Goal: Task Accomplishment & Management: Manage account settings

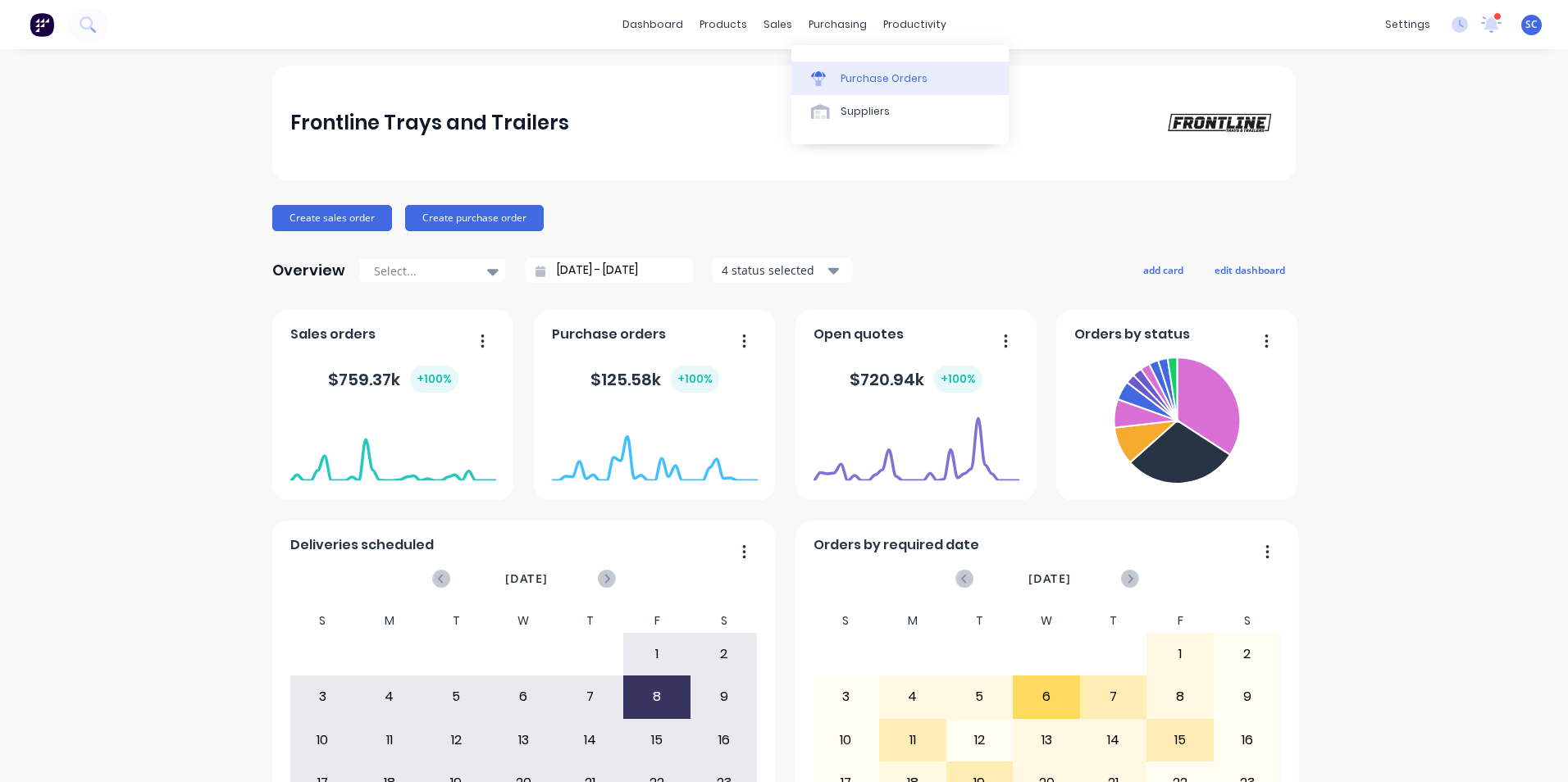
click at [844, 88] on link "Purchase Orders" at bounding box center [901, 78] width 218 height 33
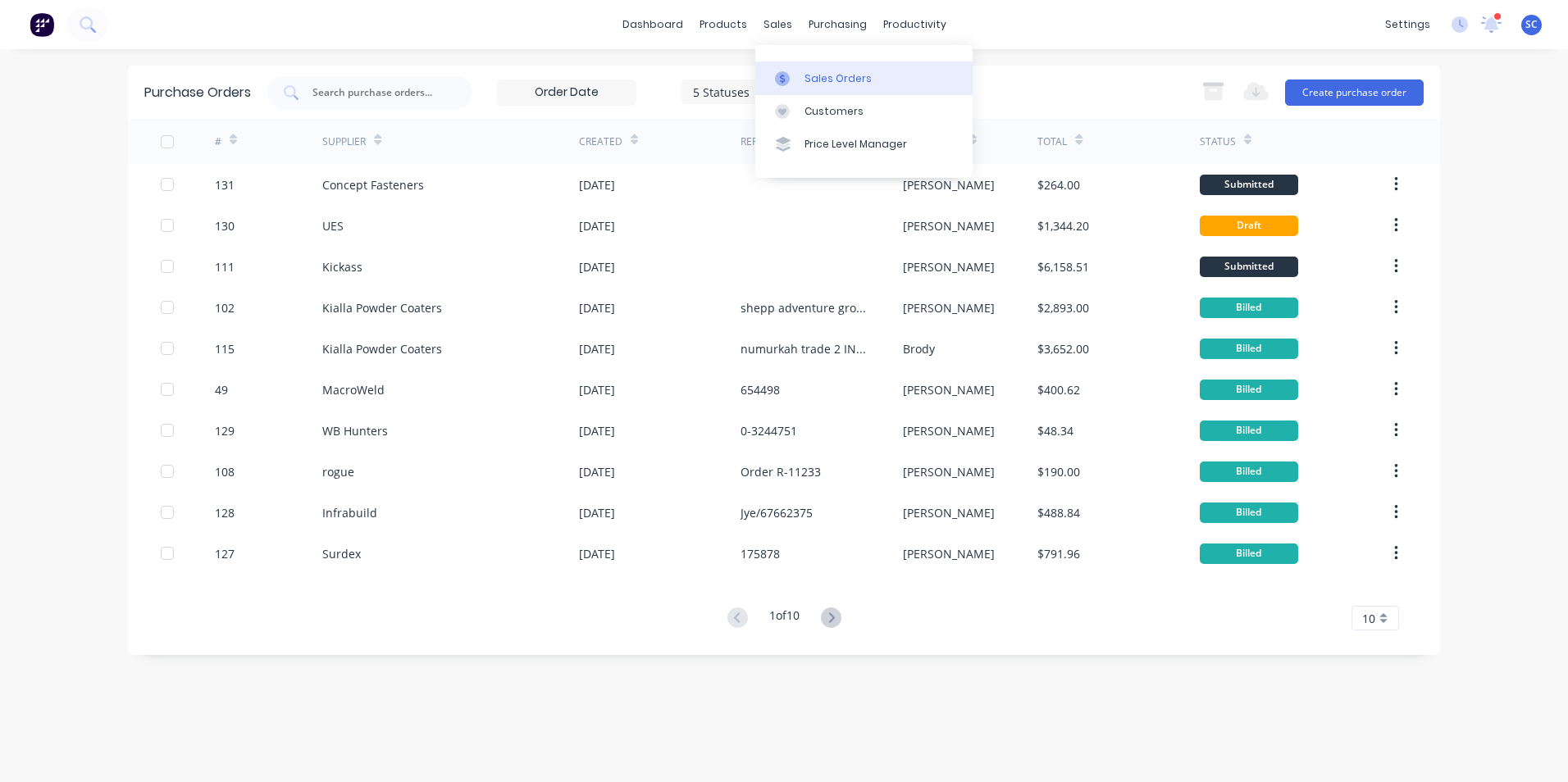
click at [790, 85] on div at bounding box center [787, 79] width 24 height 15
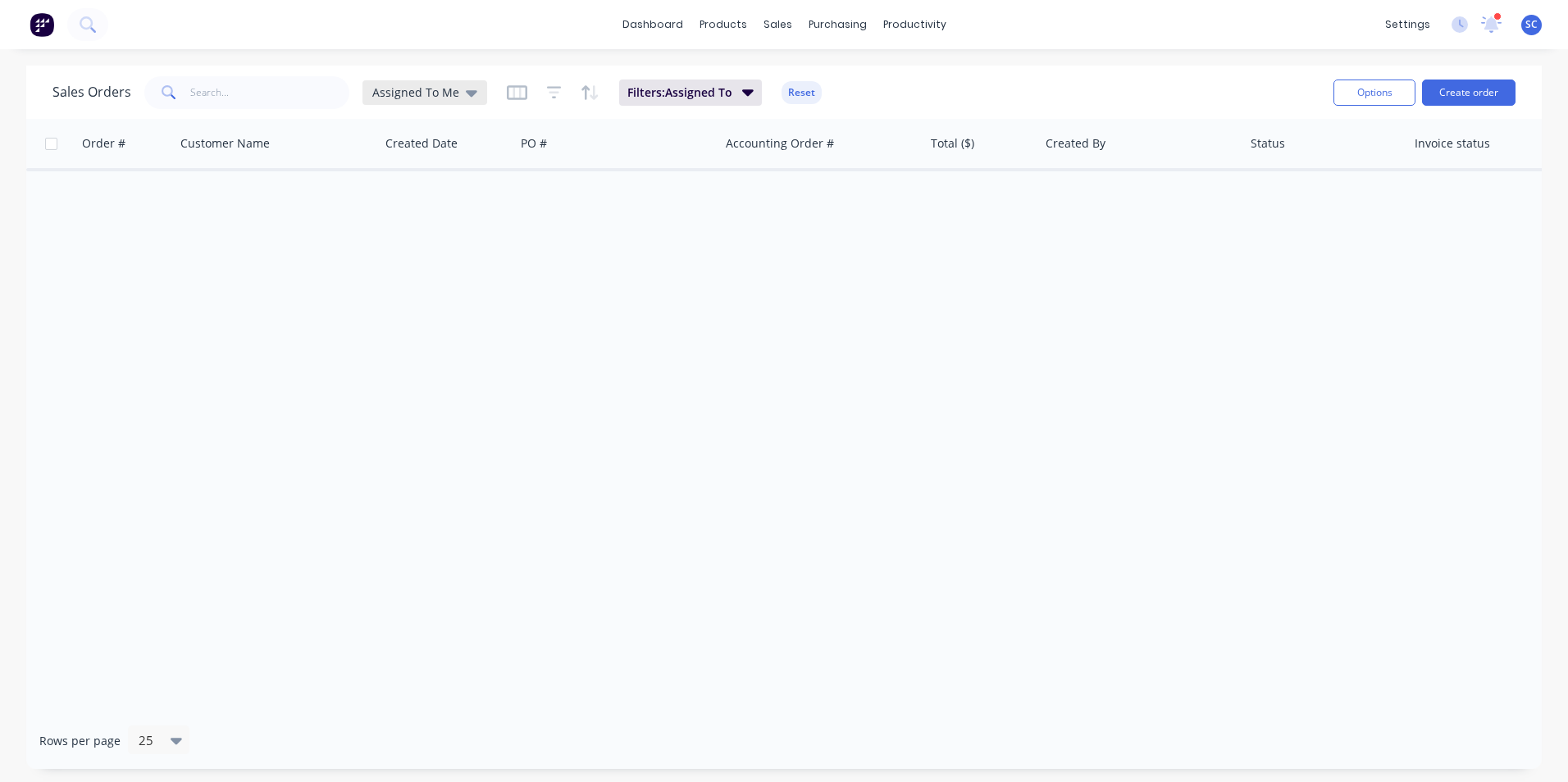
click at [466, 89] on icon at bounding box center [471, 92] width 11 height 18
click at [414, 235] on button "None" at bounding box center [461, 232] width 187 height 19
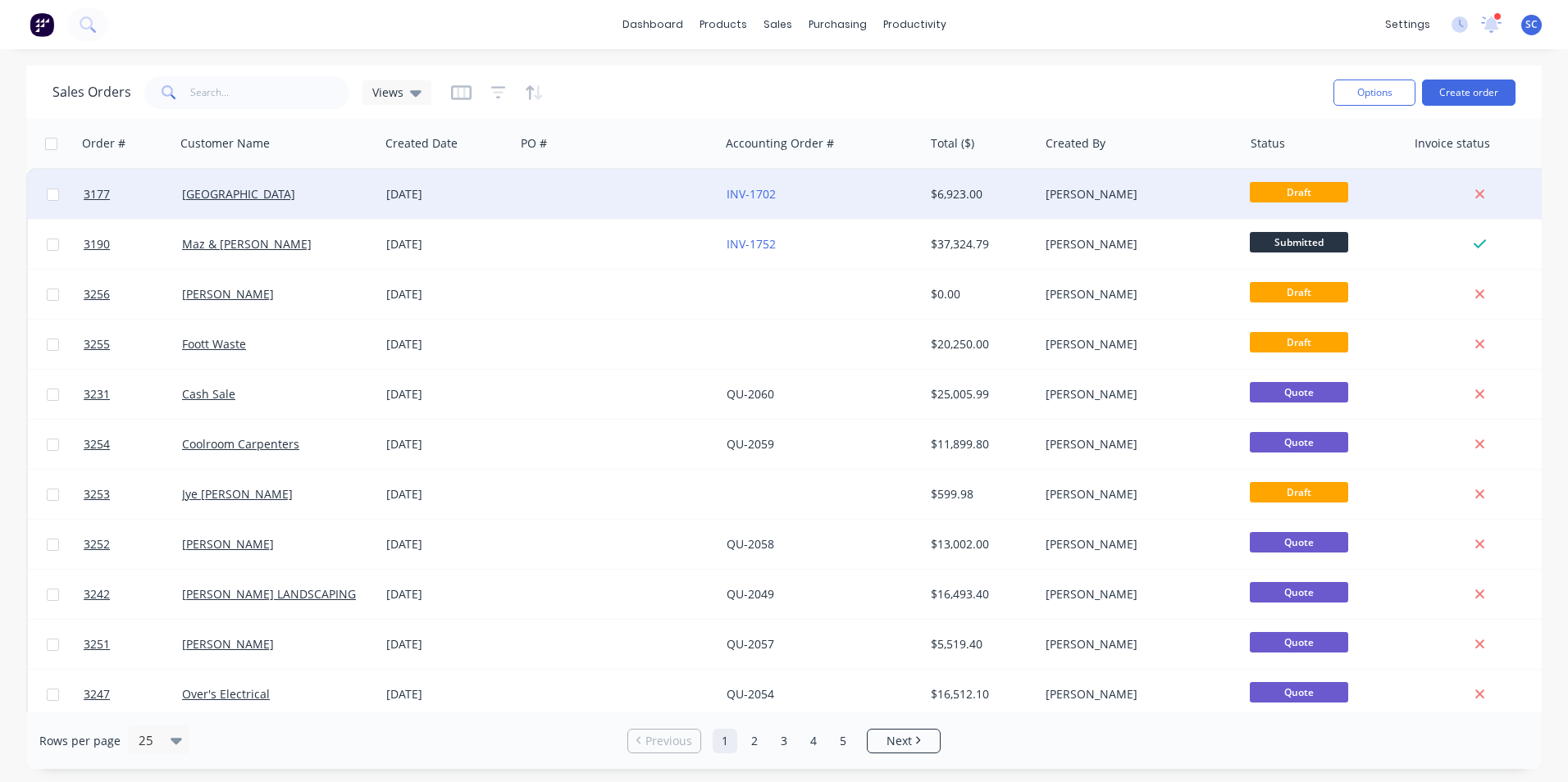
click at [907, 194] on div "INV-1702" at bounding box center [818, 194] width 182 height 16
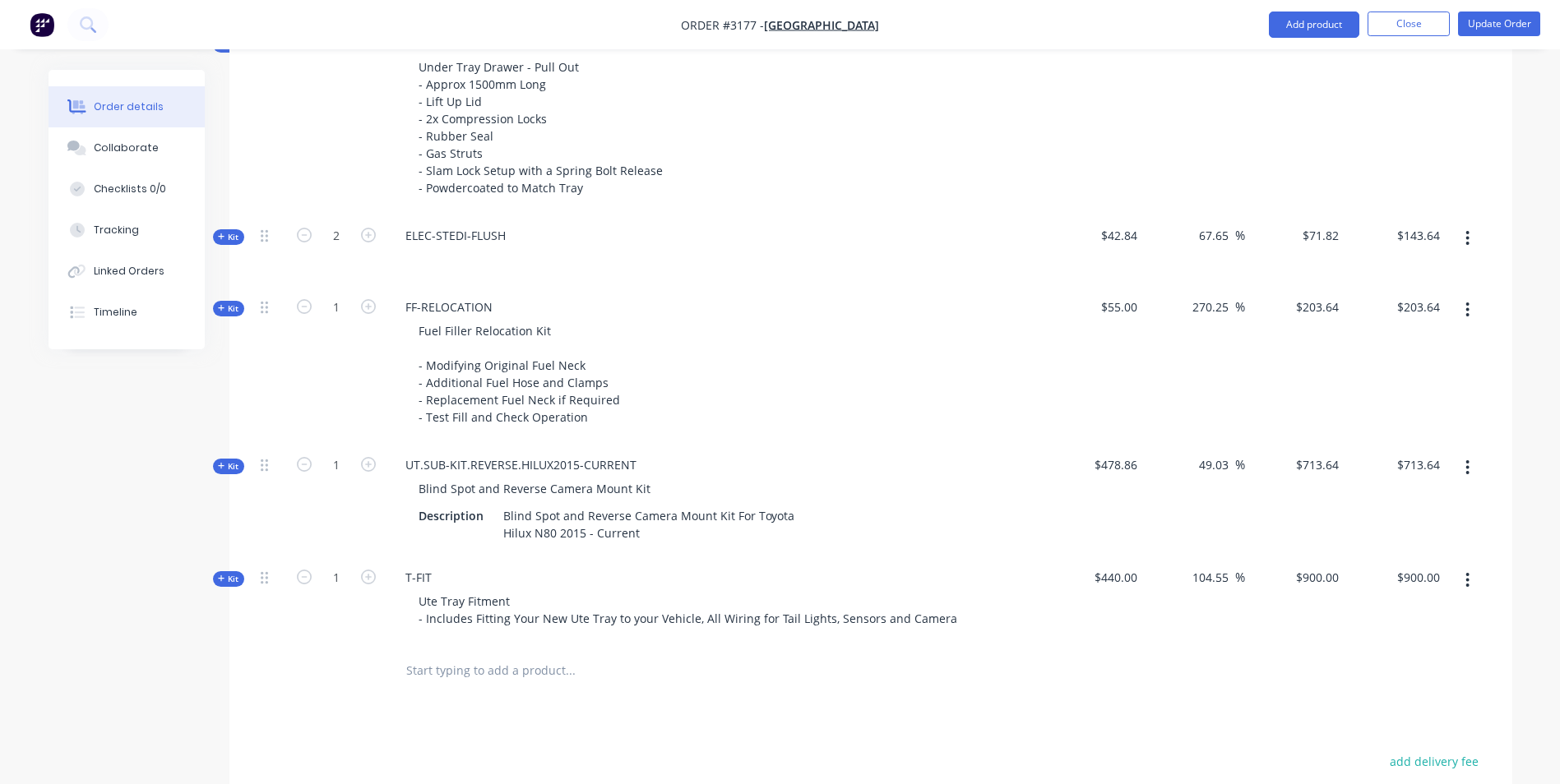
scroll to position [1151, 0]
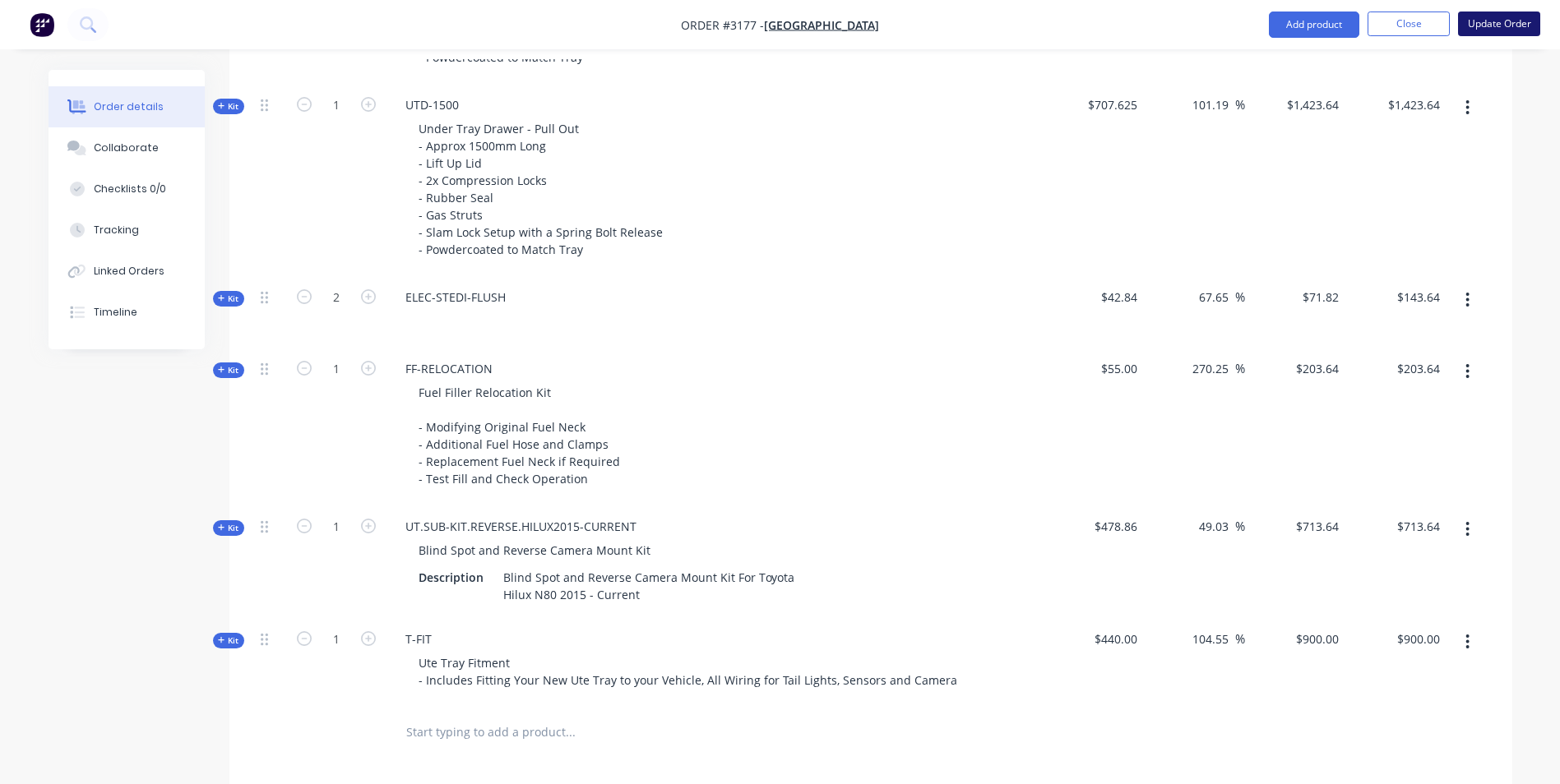
click at [1497, 22] on button "Update Order" at bounding box center [1499, 23] width 82 height 24
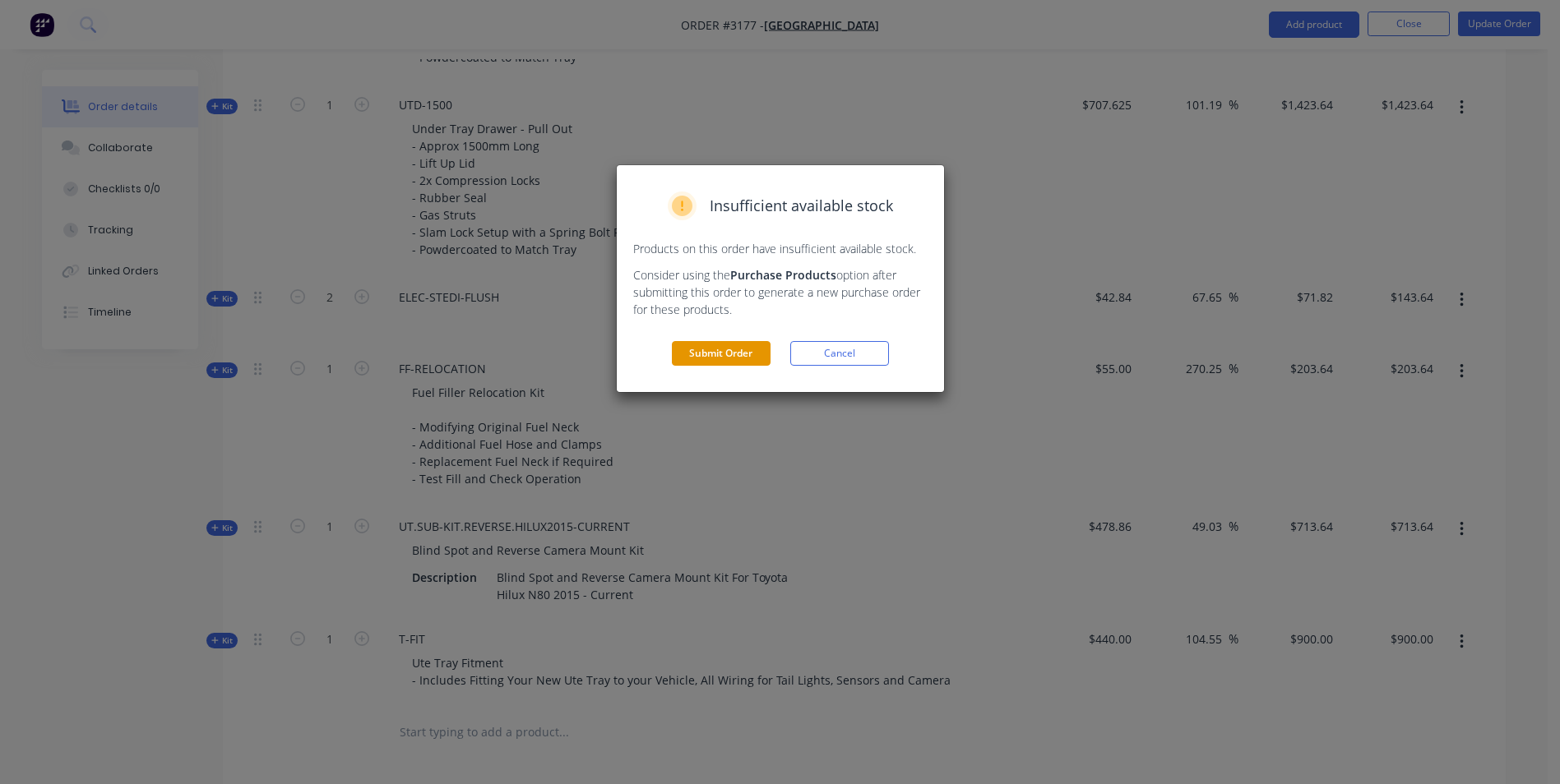
click at [703, 357] on button "Submit Order" at bounding box center [721, 353] width 99 height 24
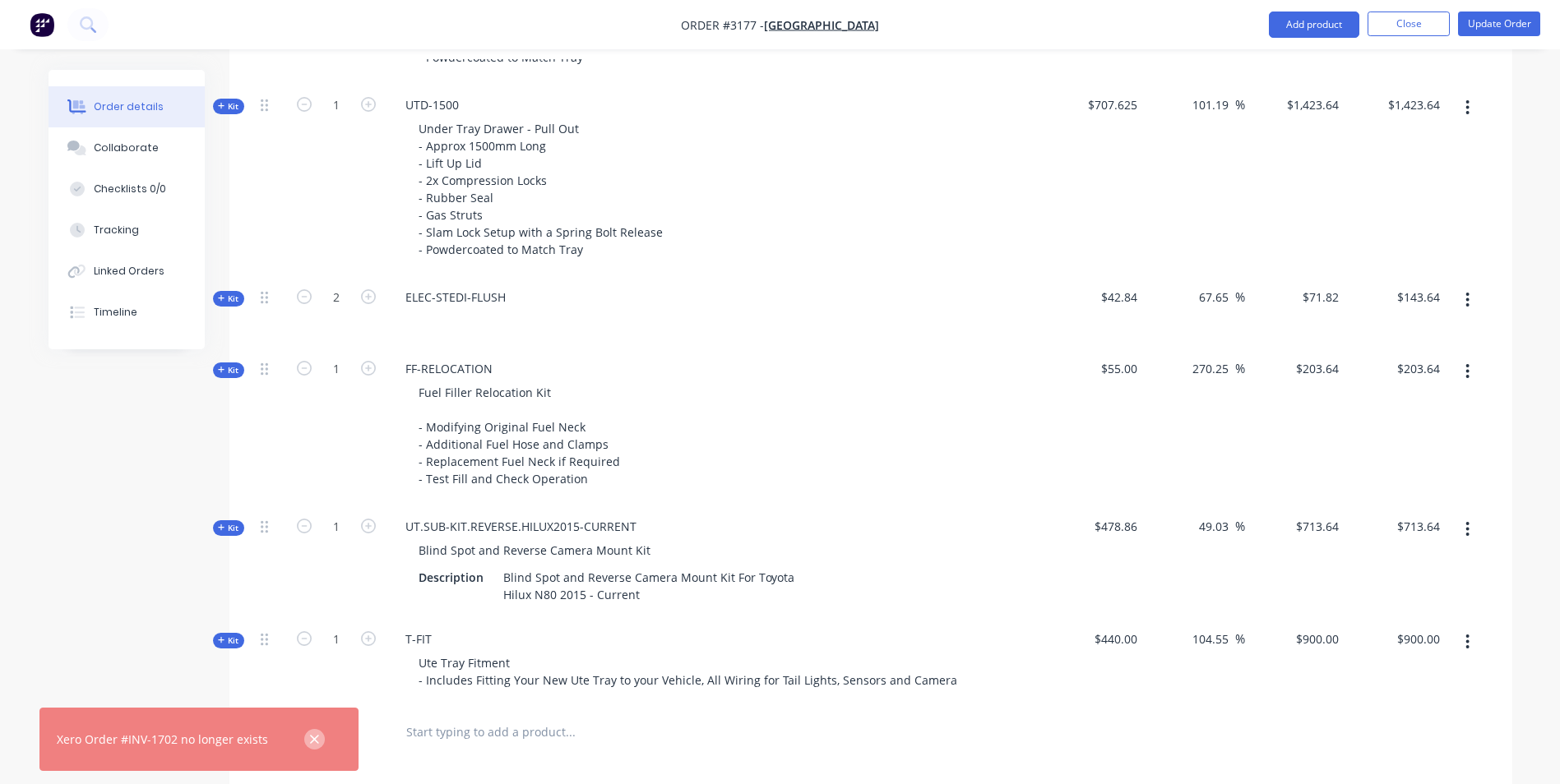
click at [310, 741] on icon "button" at bounding box center [314, 739] width 9 height 9
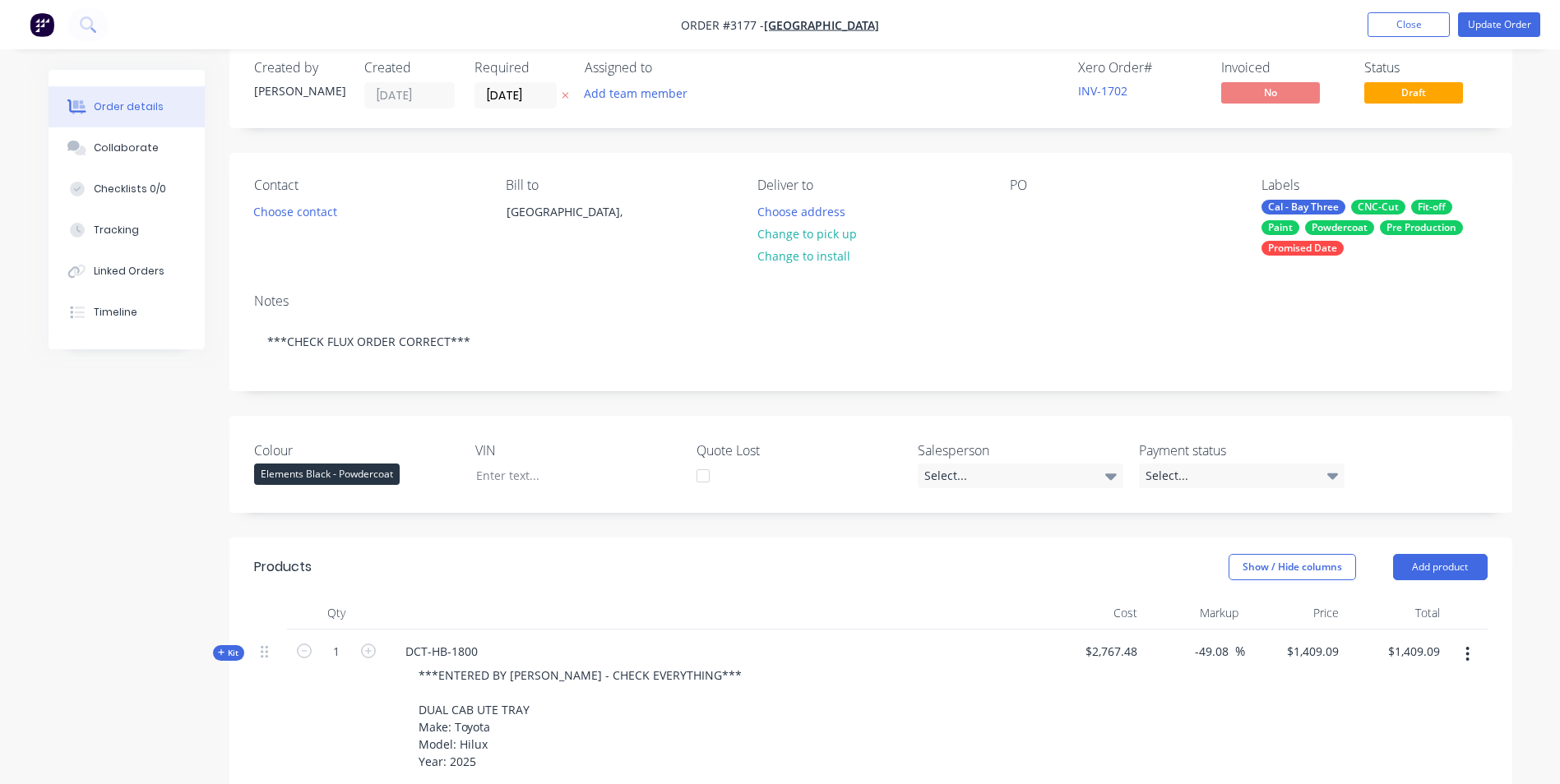
scroll to position [0, 0]
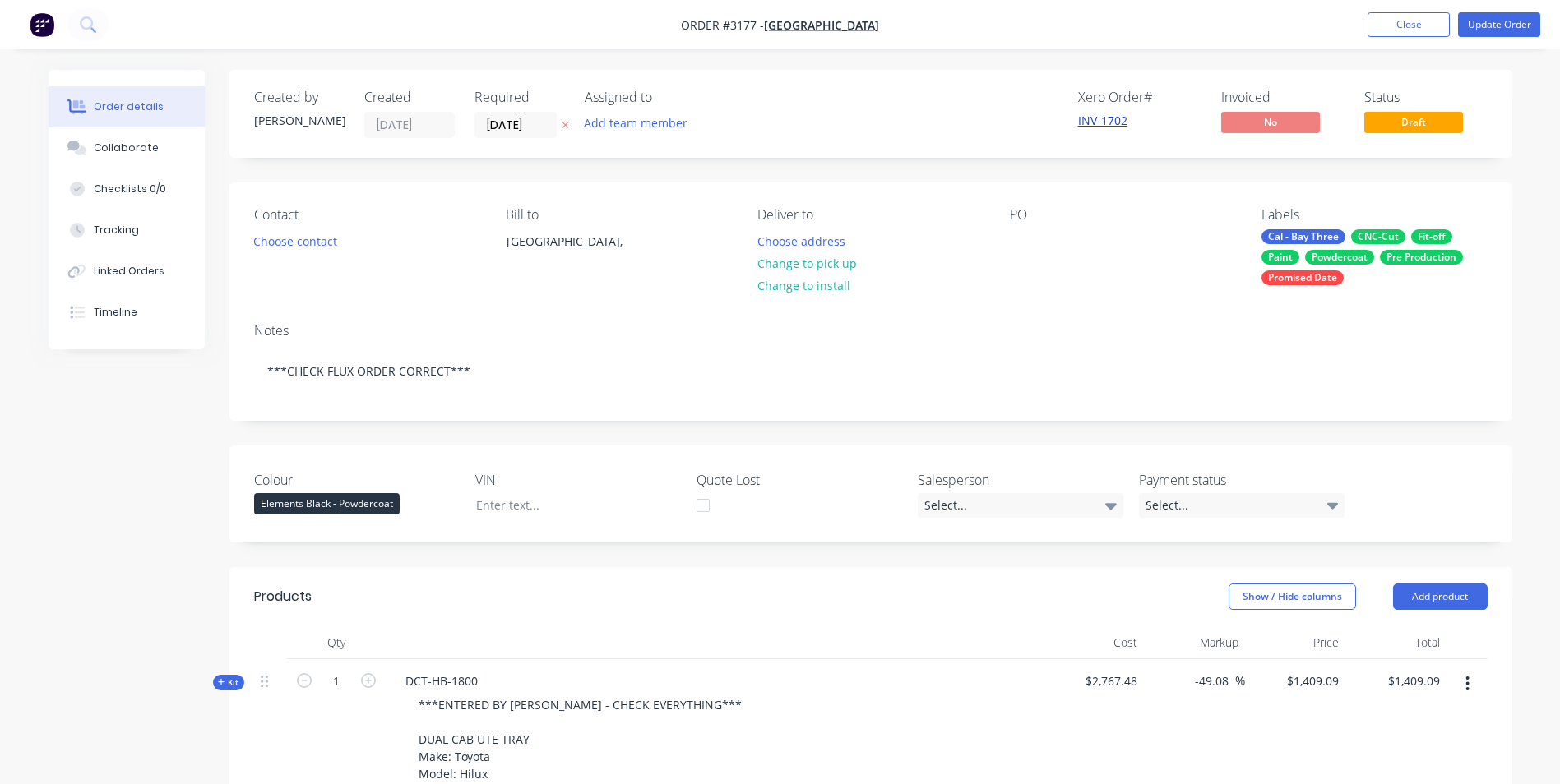
click at [1124, 120] on link "INV-1702" at bounding box center [1102, 120] width 49 height 16
click at [141, 292] on button "Timeline" at bounding box center [126, 312] width 156 height 41
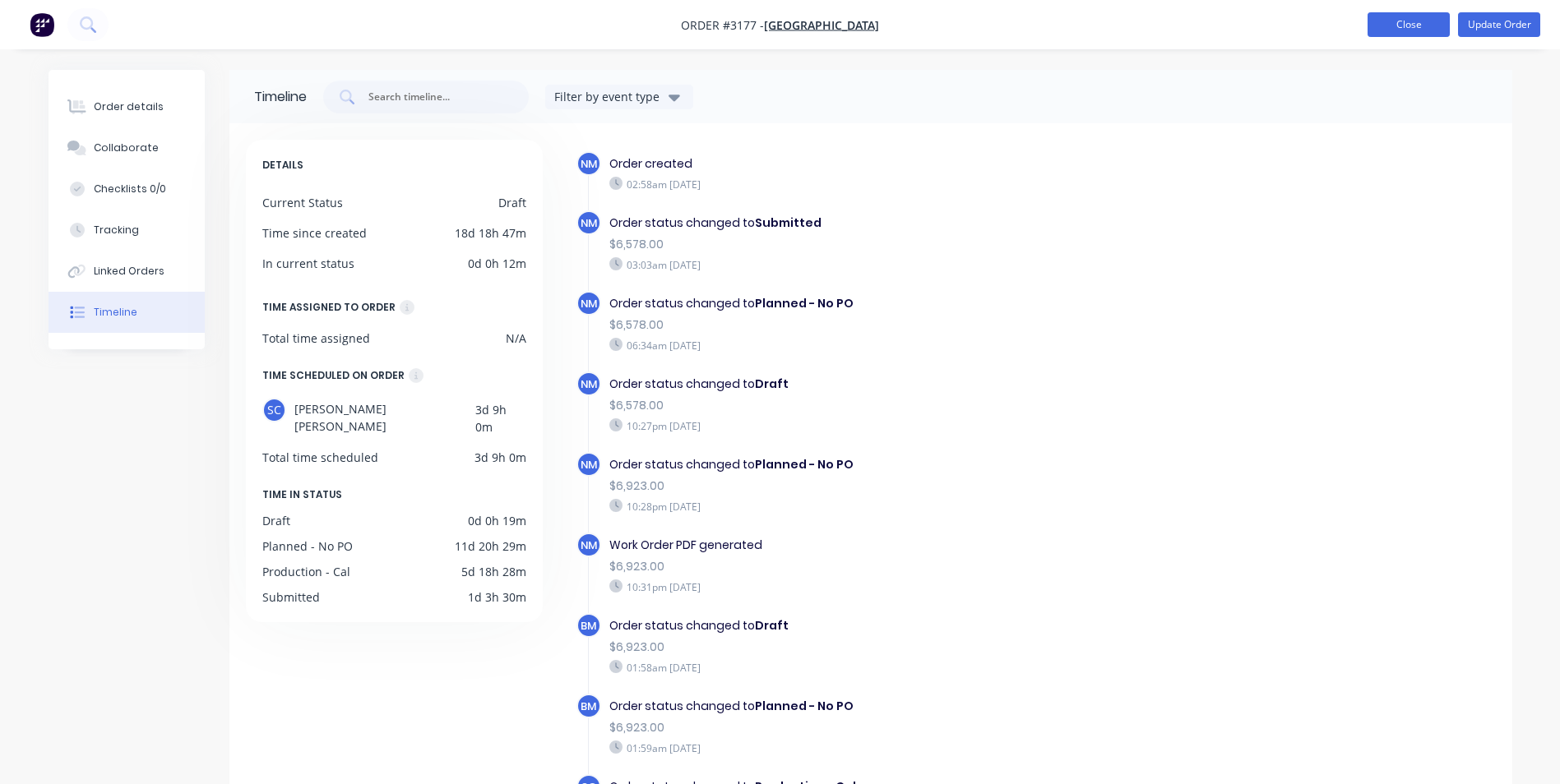
click at [1379, 28] on button "Close" at bounding box center [1409, 24] width 82 height 24
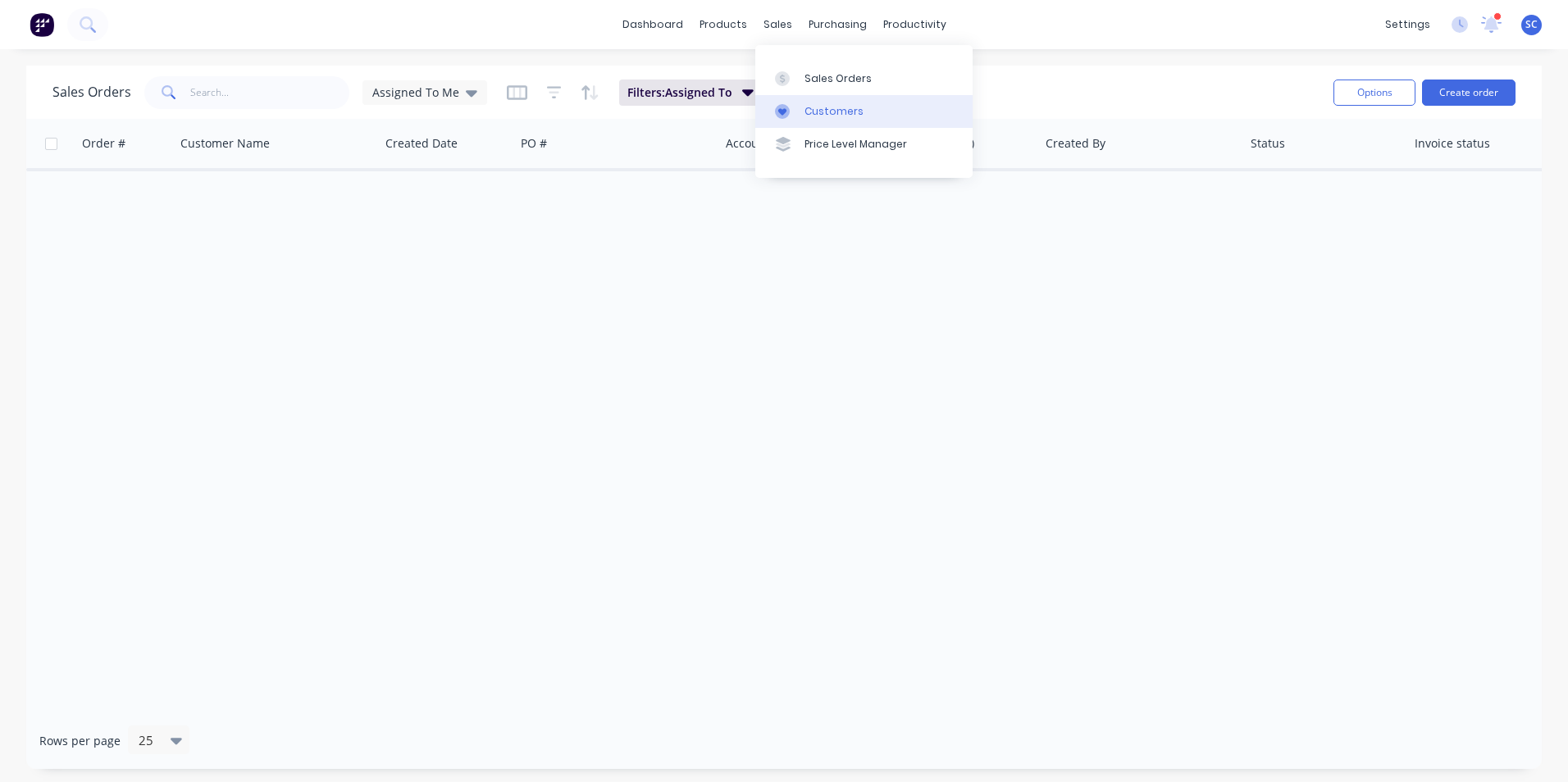
click at [802, 114] on link "Customers" at bounding box center [864, 111] width 218 height 33
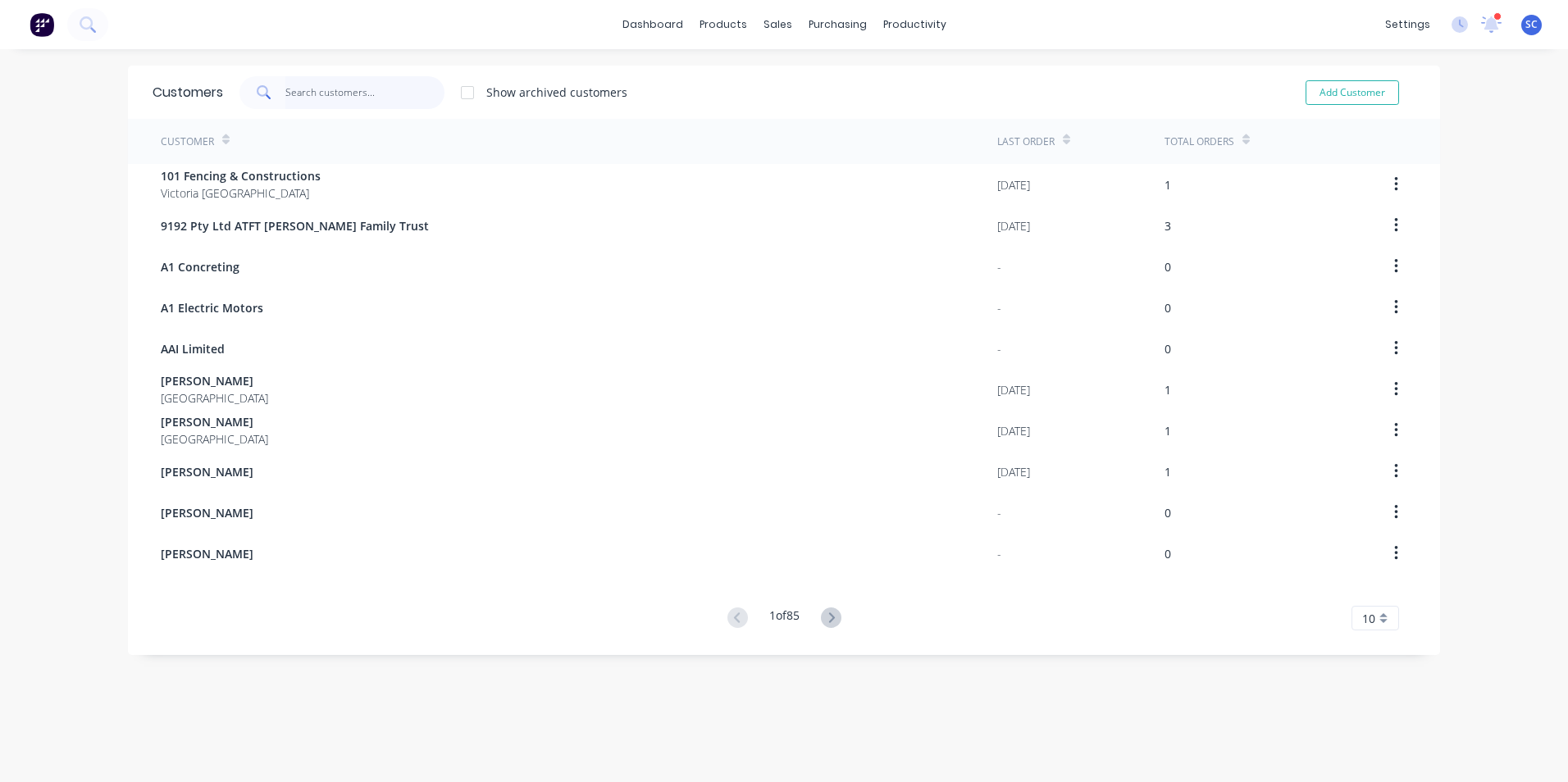
click at [300, 90] on input "text" at bounding box center [365, 92] width 160 height 33
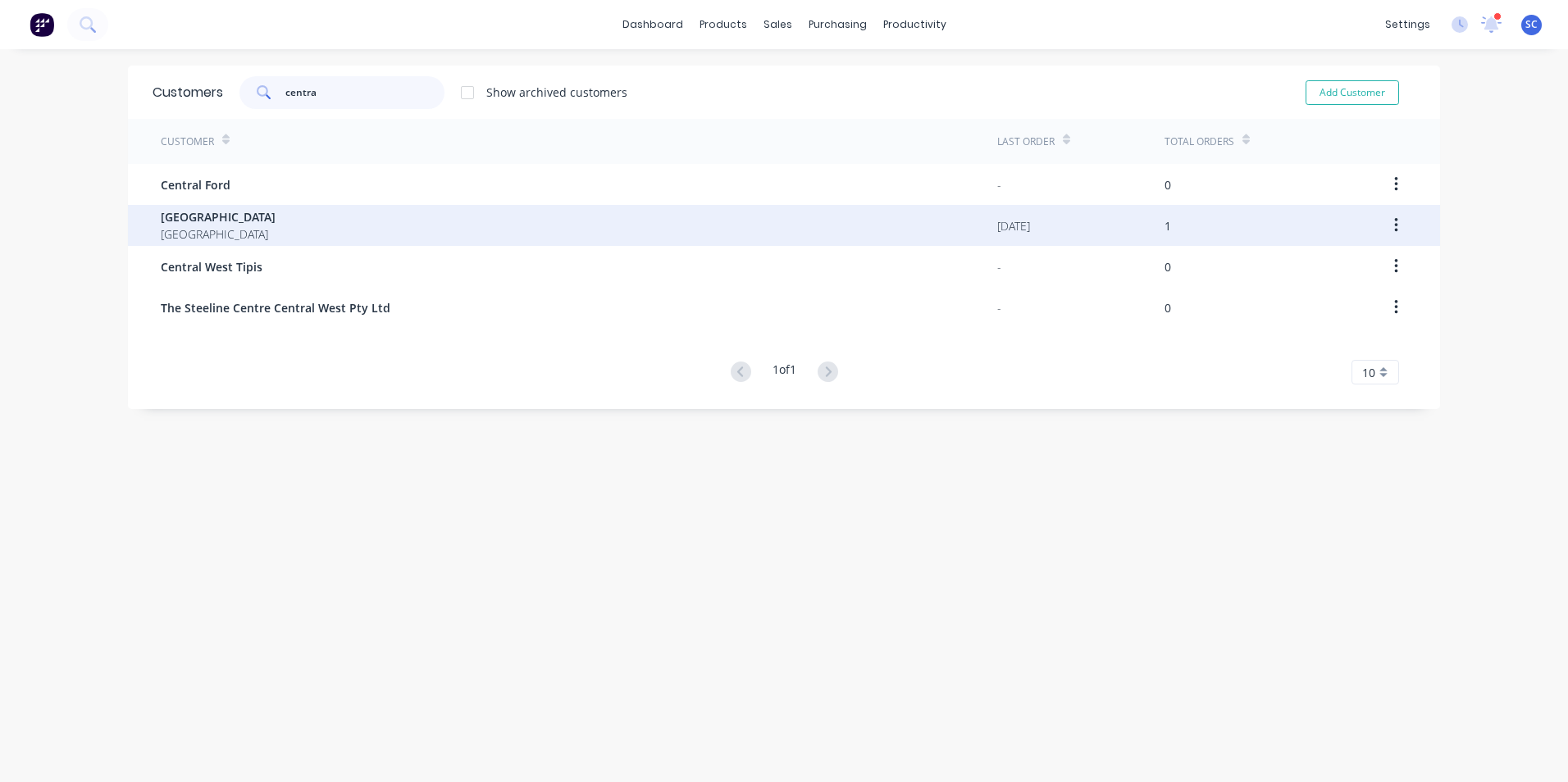
type input "centra"
click at [224, 221] on span "[GEOGRAPHIC_DATA]" at bounding box center [218, 217] width 115 height 17
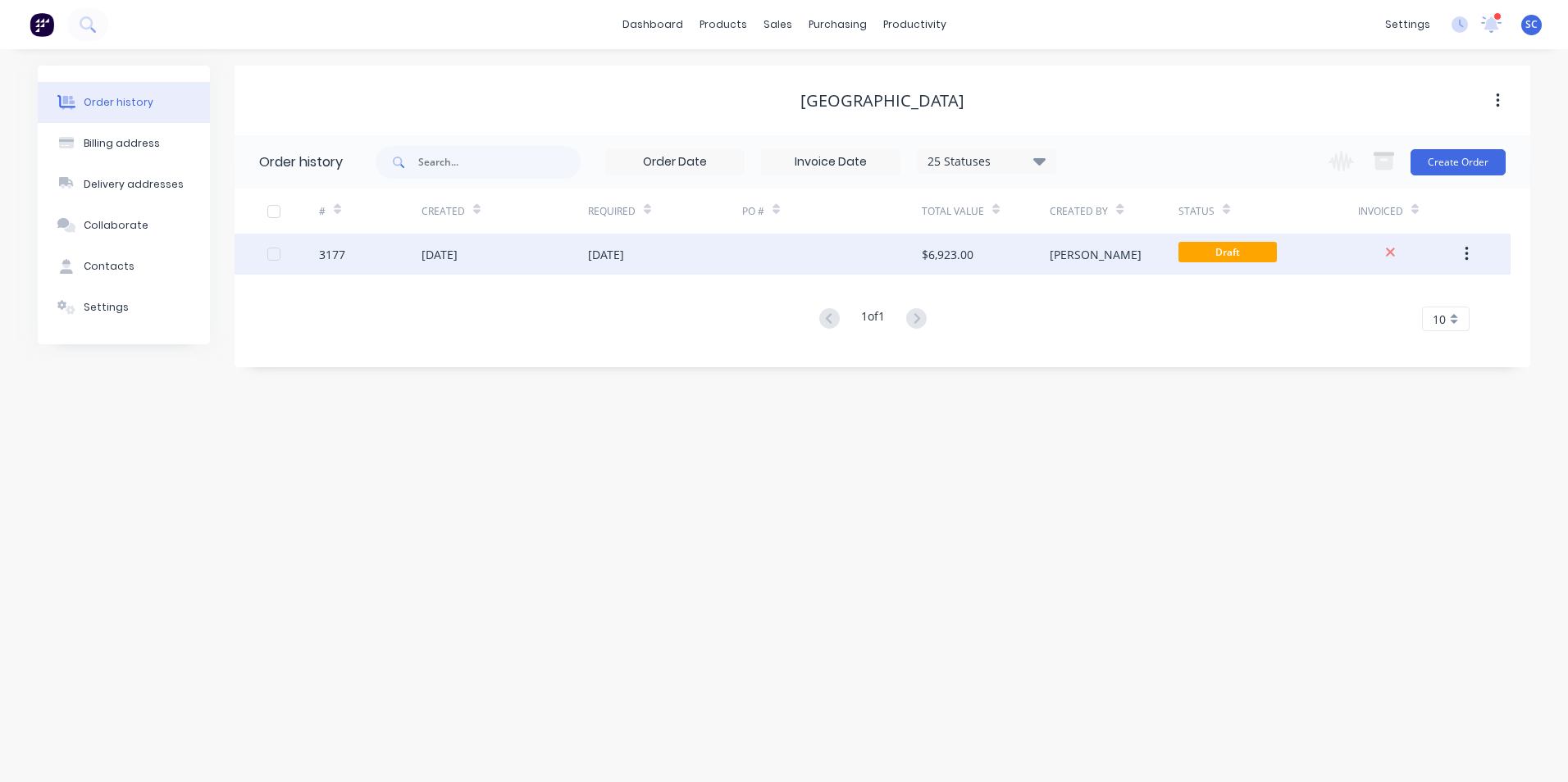
click at [1468, 254] on icon "button" at bounding box center [1467, 254] width 3 height 15
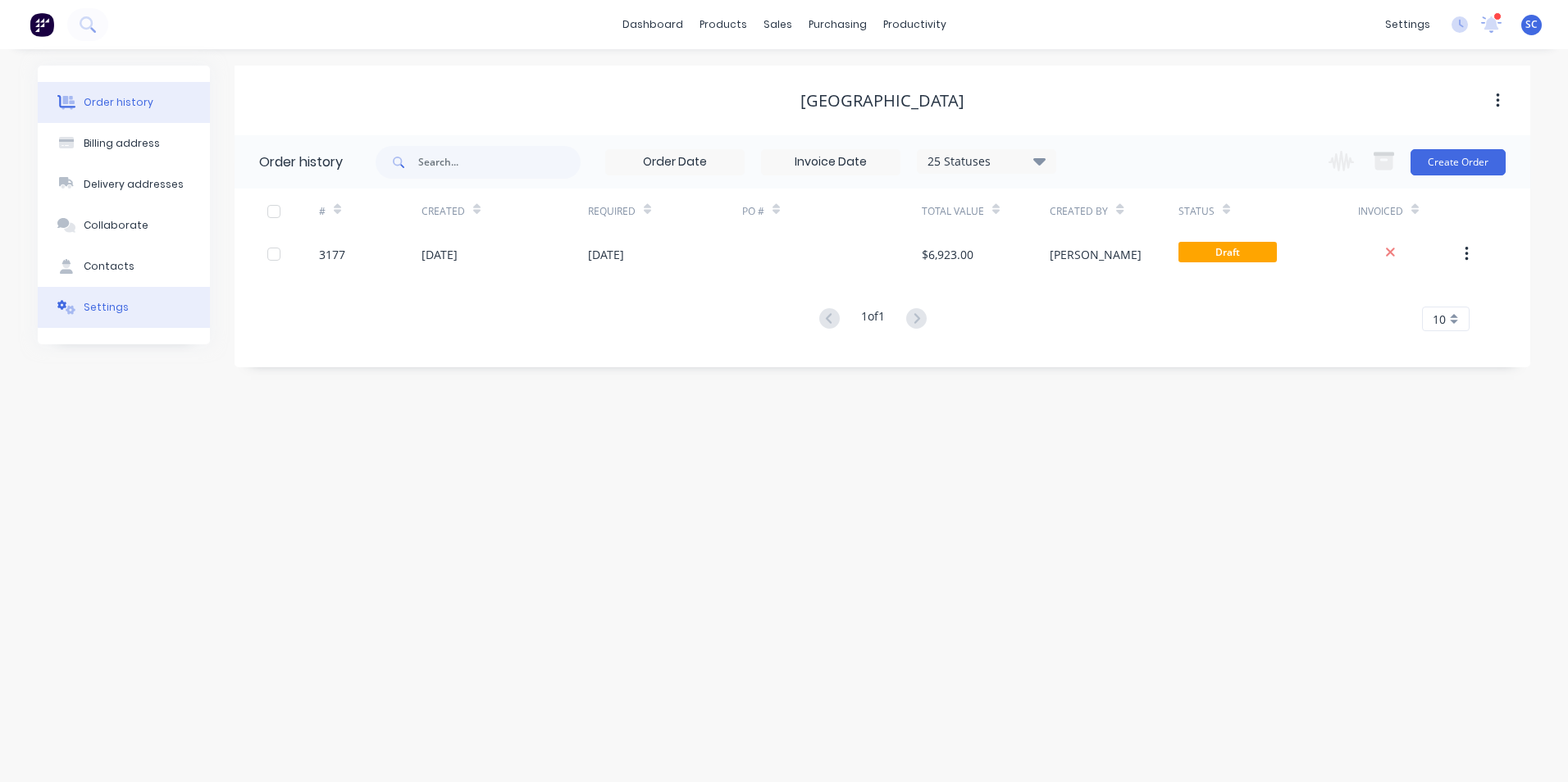
click at [92, 303] on div "Settings" at bounding box center [106, 307] width 45 height 15
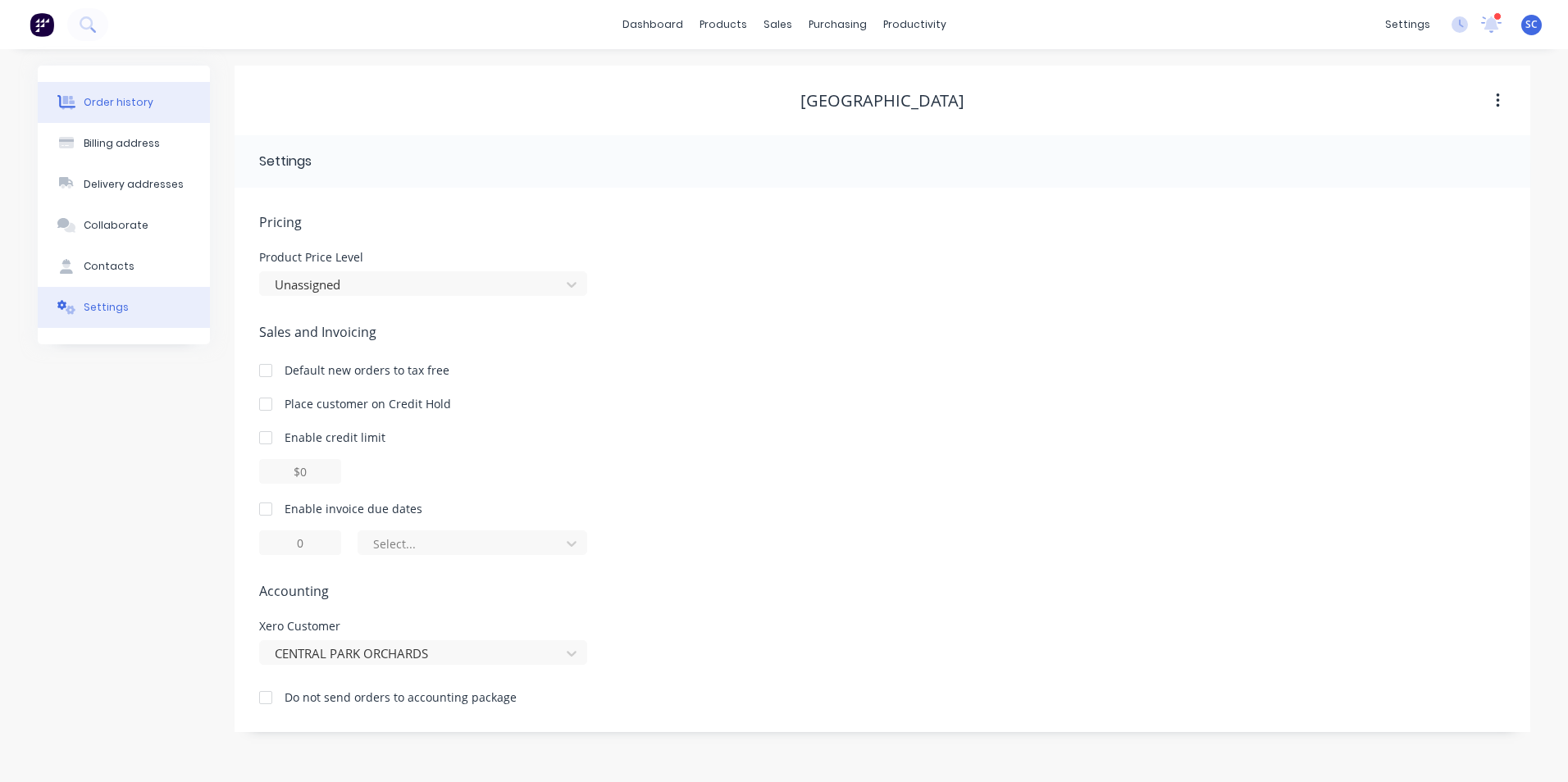
click at [121, 104] on div "Order history" at bounding box center [118, 102] width 70 height 15
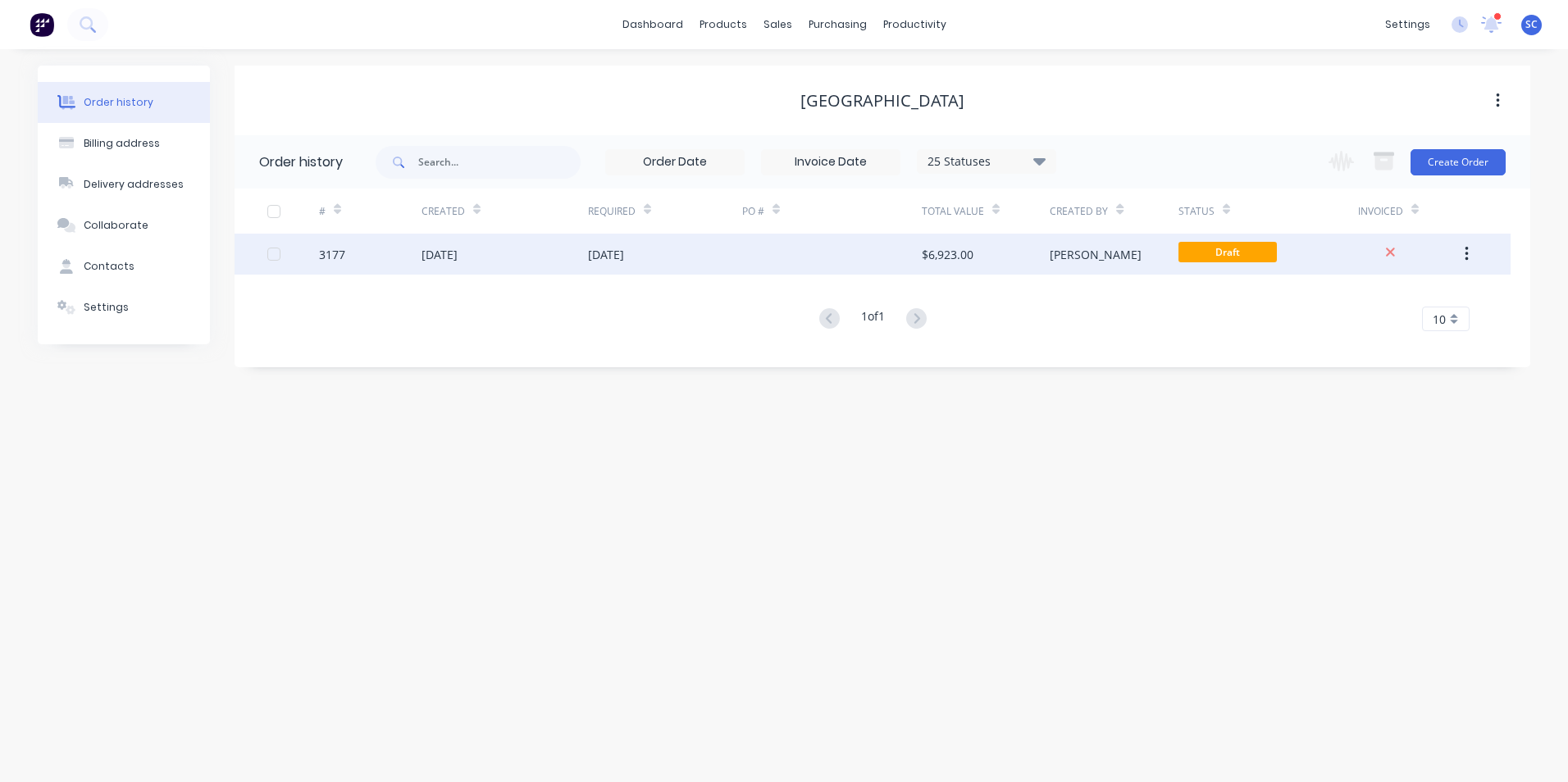
click at [1470, 248] on button "button" at bounding box center [1467, 254] width 39 height 29
click at [1385, 332] on div "Duplicate" at bounding box center [1408, 331] width 126 height 24
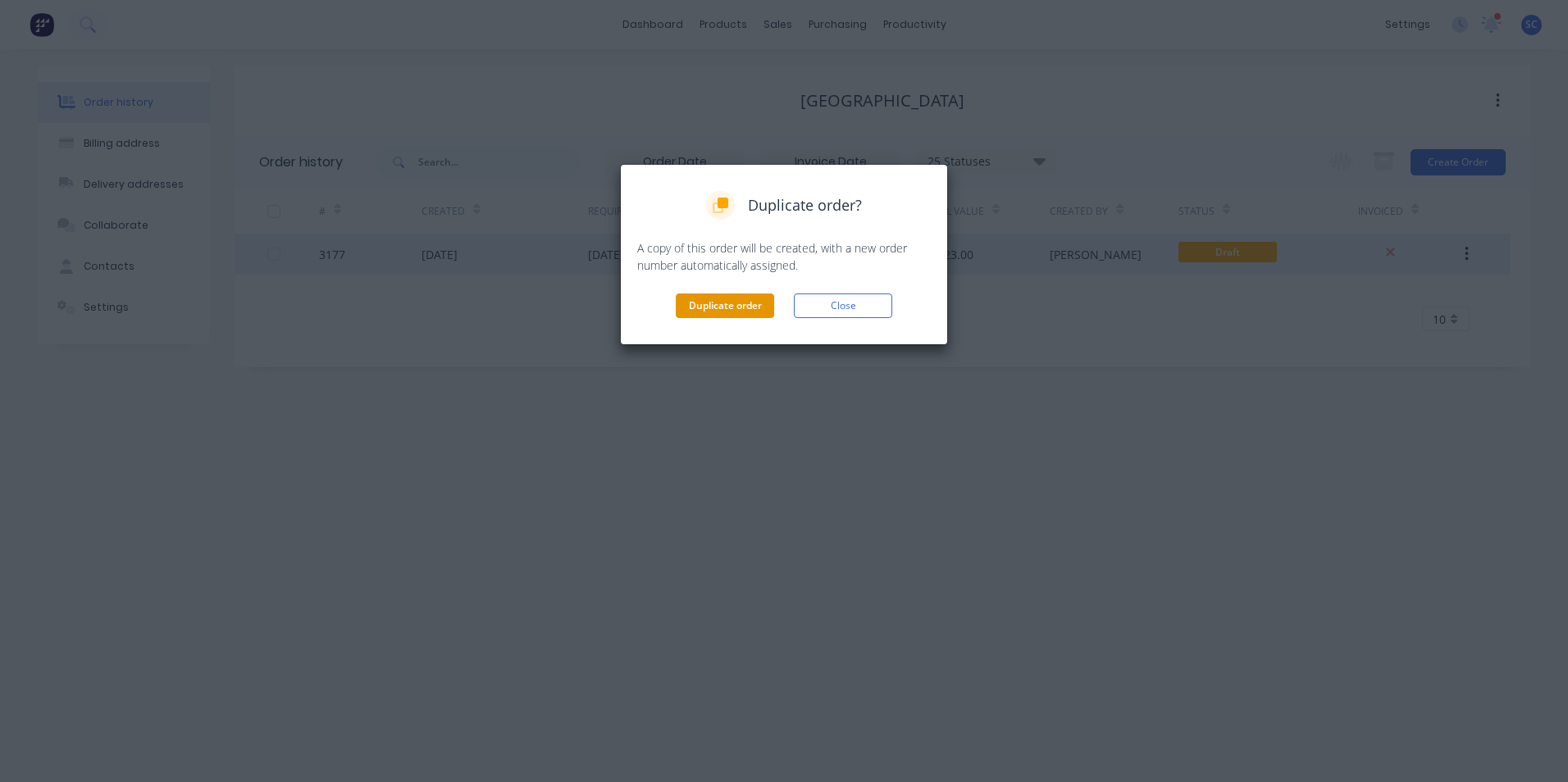
click at [737, 312] on button "Duplicate order" at bounding box center [725, 306] width 98 height 24
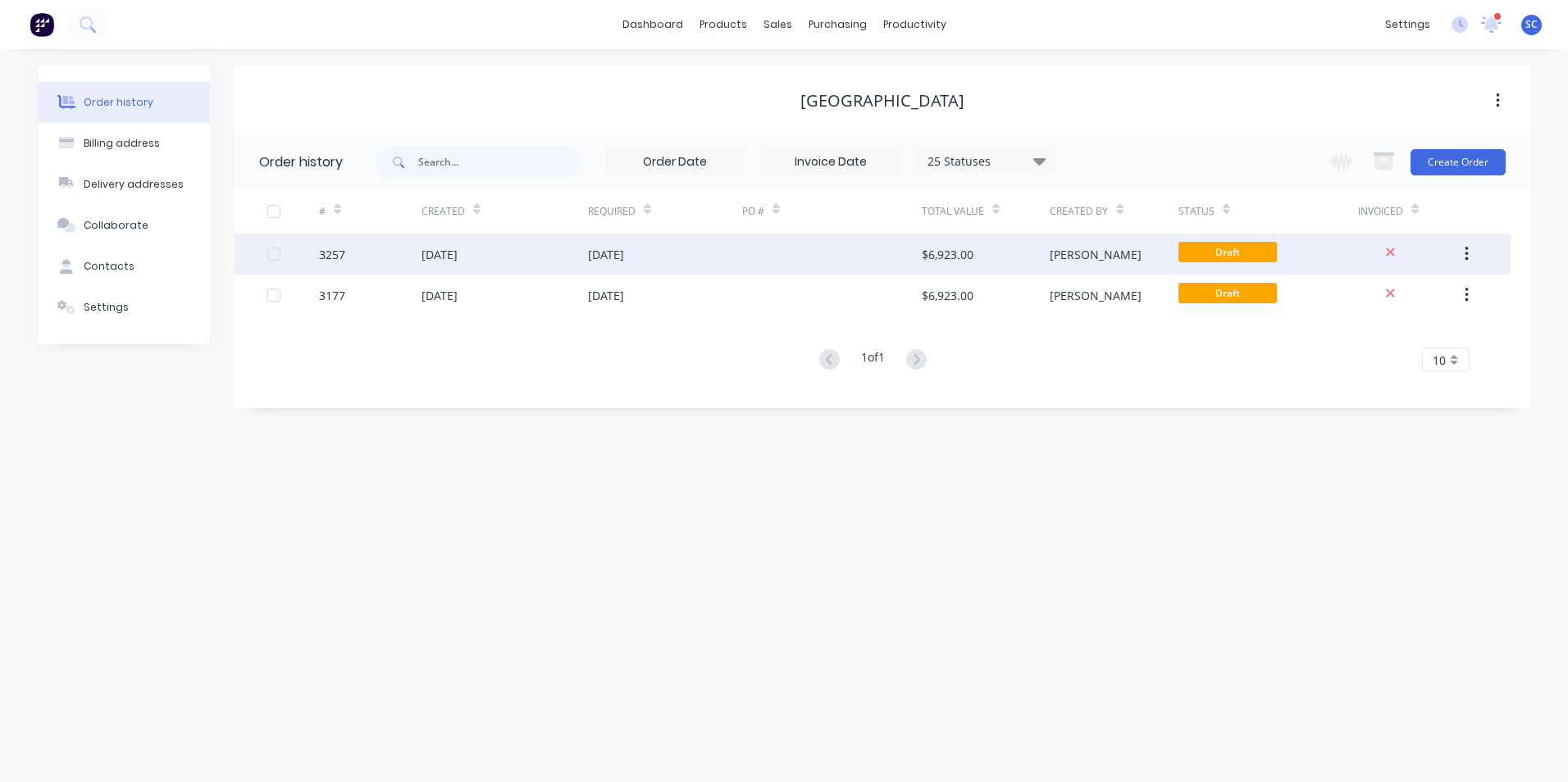
click at [943, 262] on div "$6,923.00" at bounding box center [948, 255] width 52 height 17
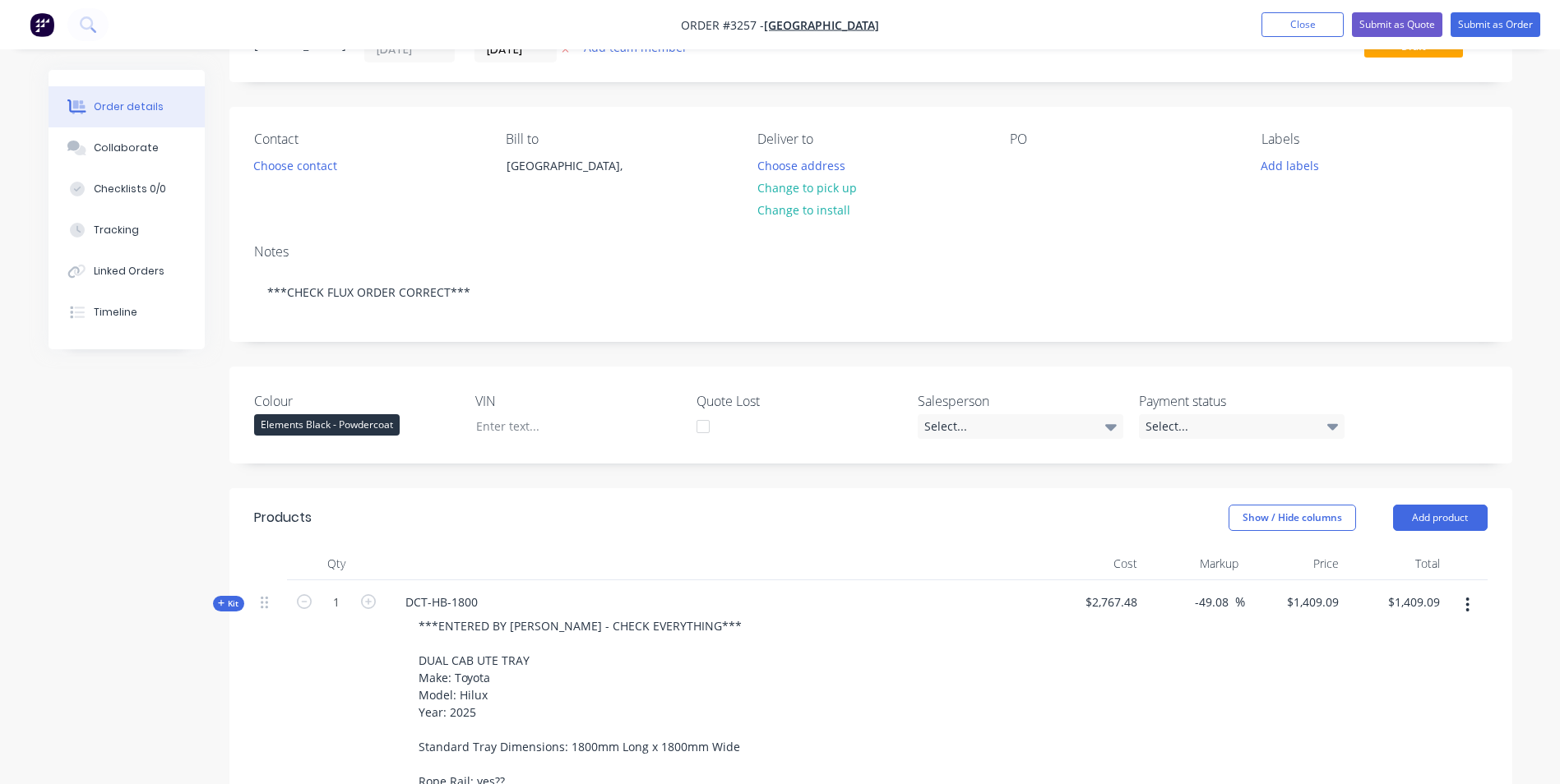
scroll to position [247, 0]
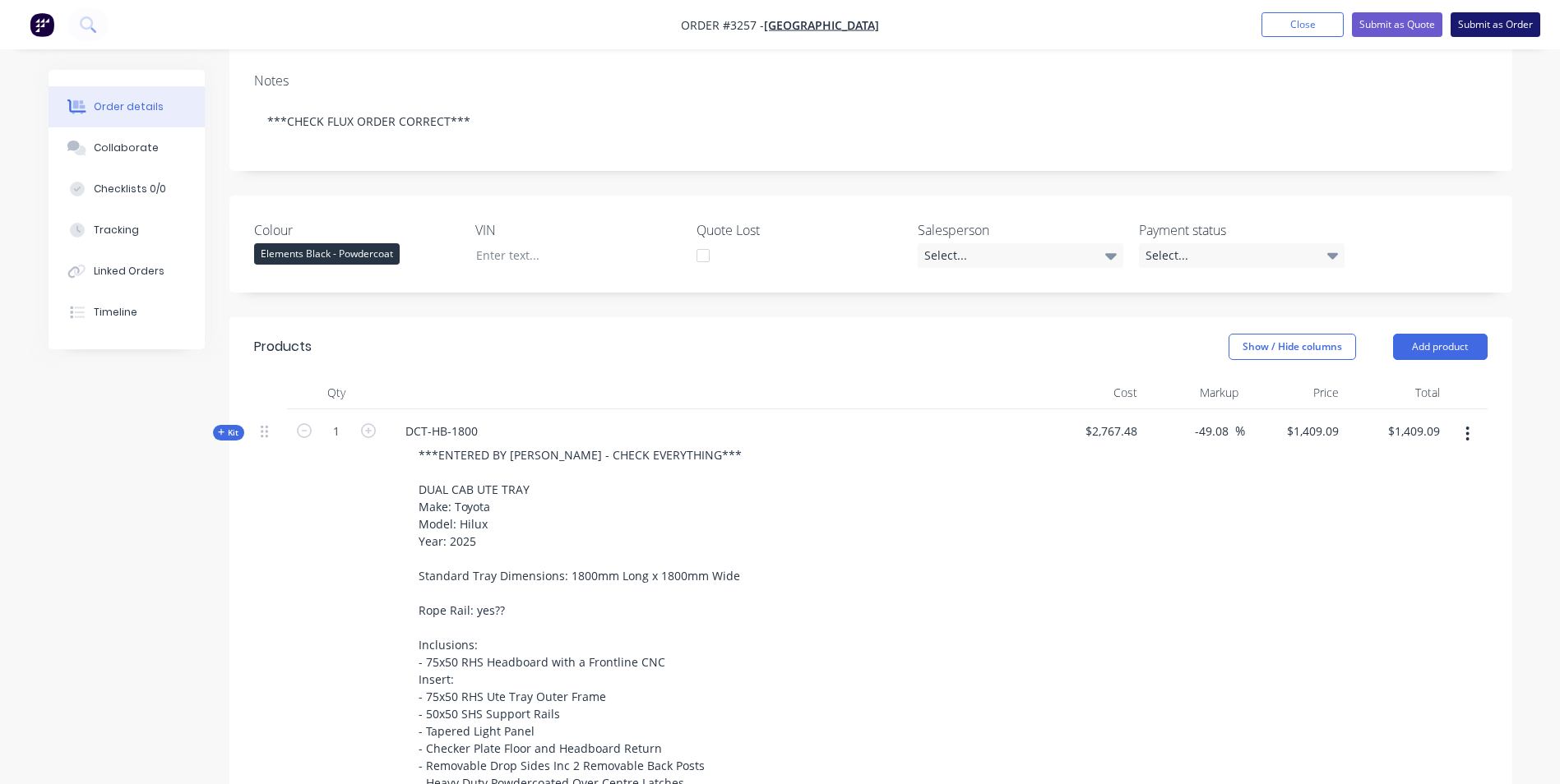
click at [1485, 17] on button "Submit as Order" at bounding box center [1496, 24] width 90 height 24
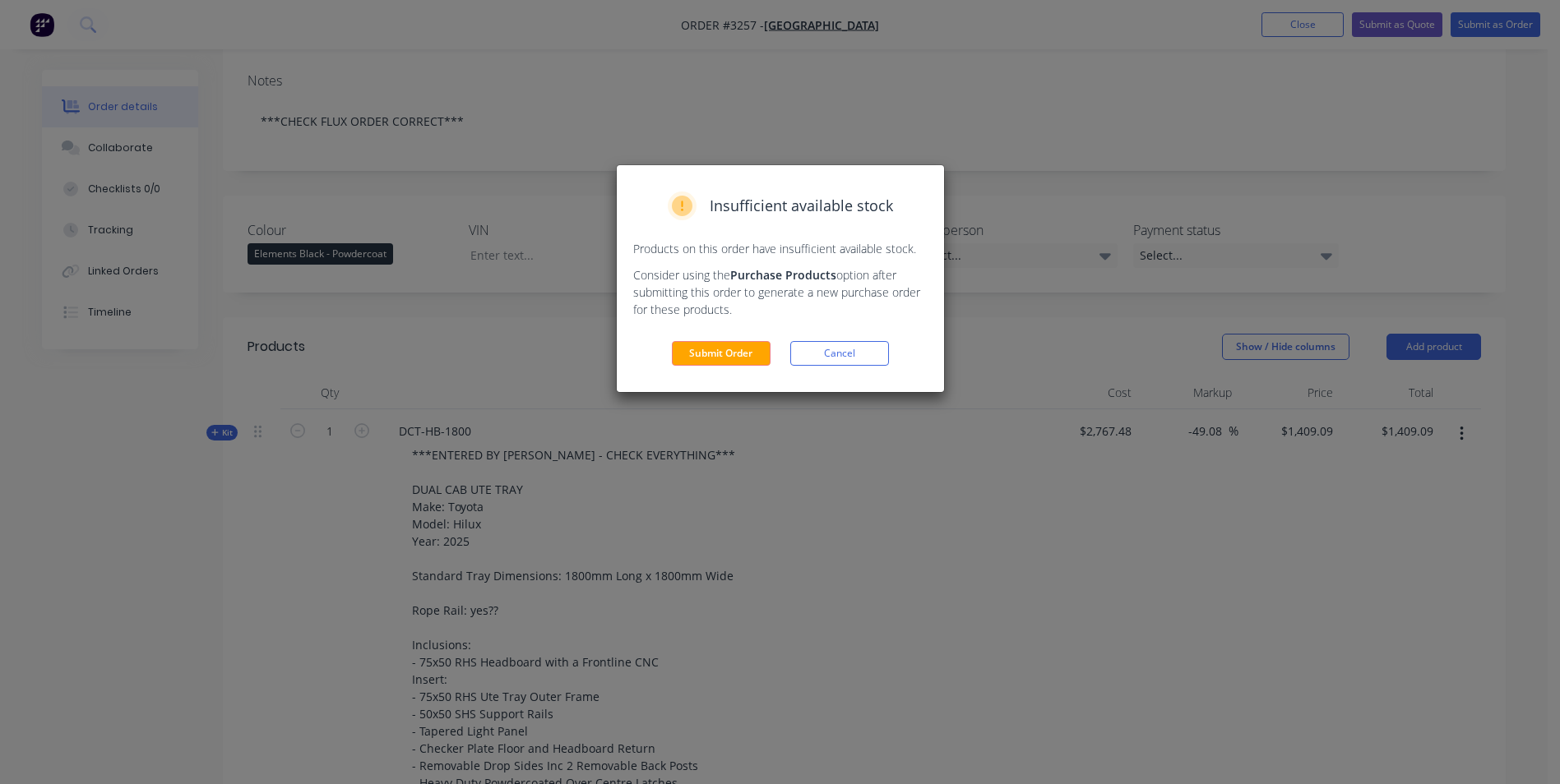
click at [706, 337] on div "Insufficient available stock Products on this order have insufficient available…" at bounding box center [780, 279] width 327 height 227
click at [699, 350] on button "Submit Order" at bounding box center [721, 353] width 99 height 24
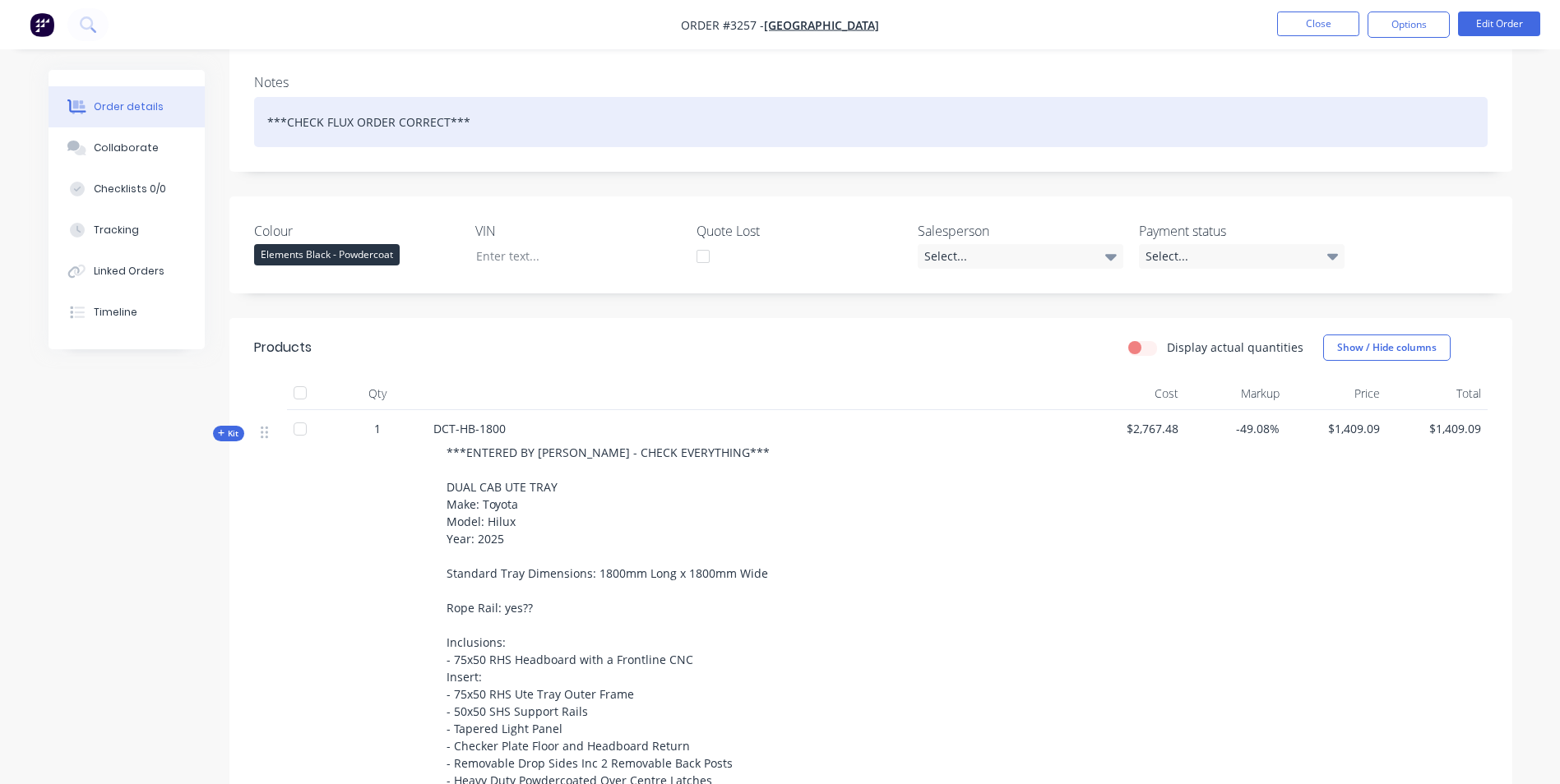
scroll to position [70, 0]
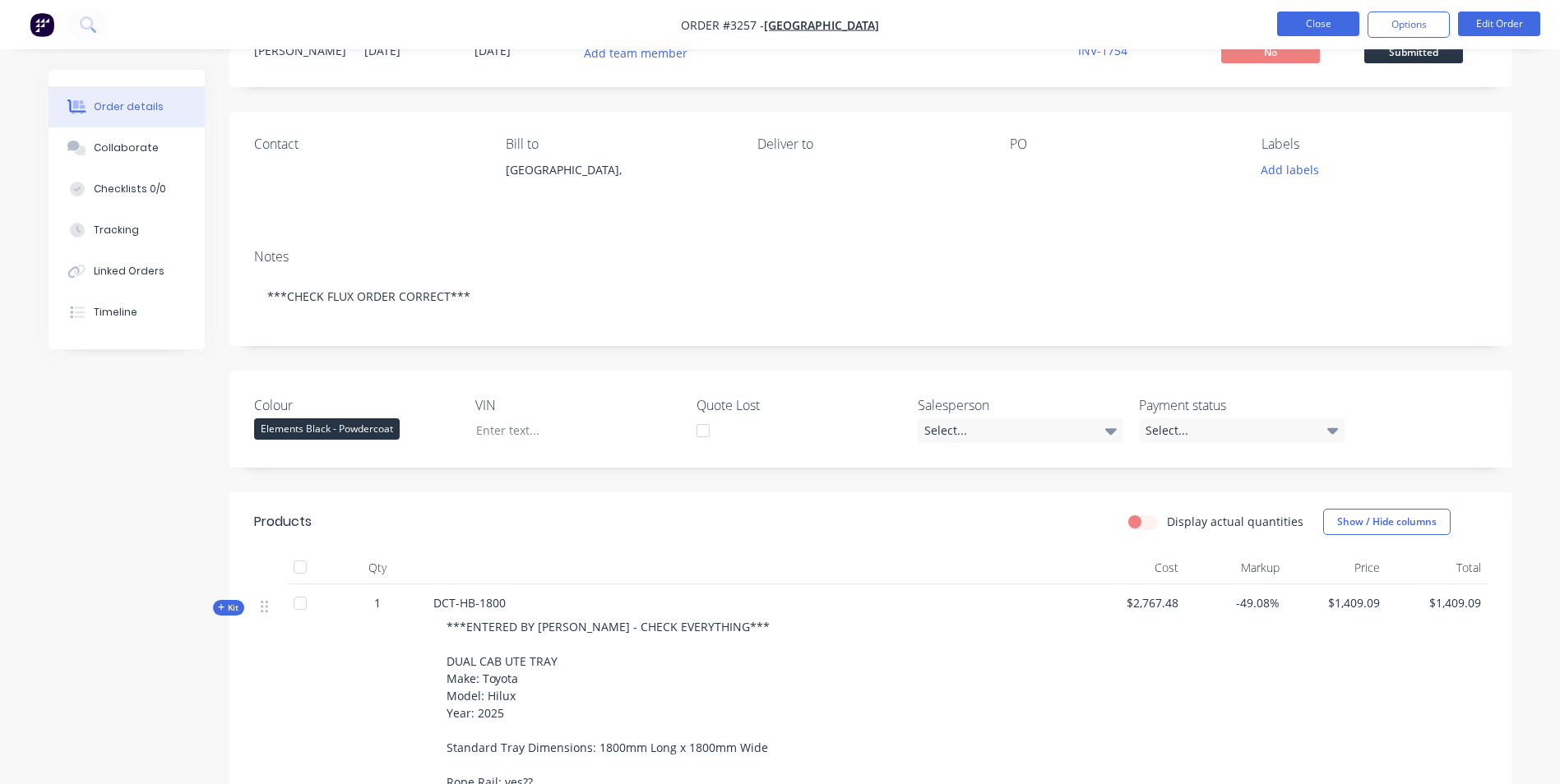
click at [1290, 29] on button "Close" at bounding box center [1318, 23] width 82 height 24
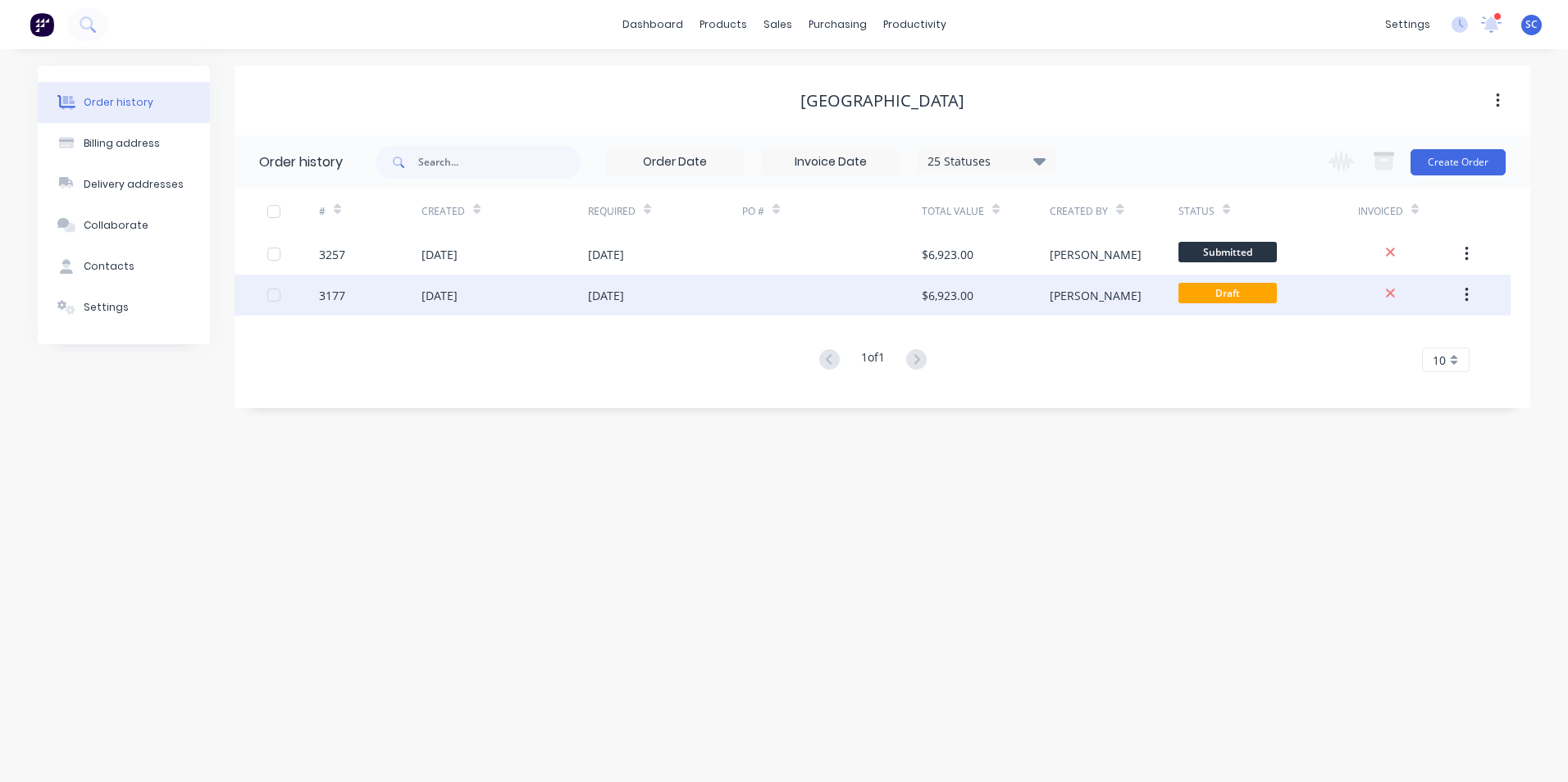
click at [1451, 291] on button "button" at bounding box center [1467, 295] width 39 height 29
click at [1386, 338] on div "Archive" at bounding box center [1408, 338] width 126 height 24
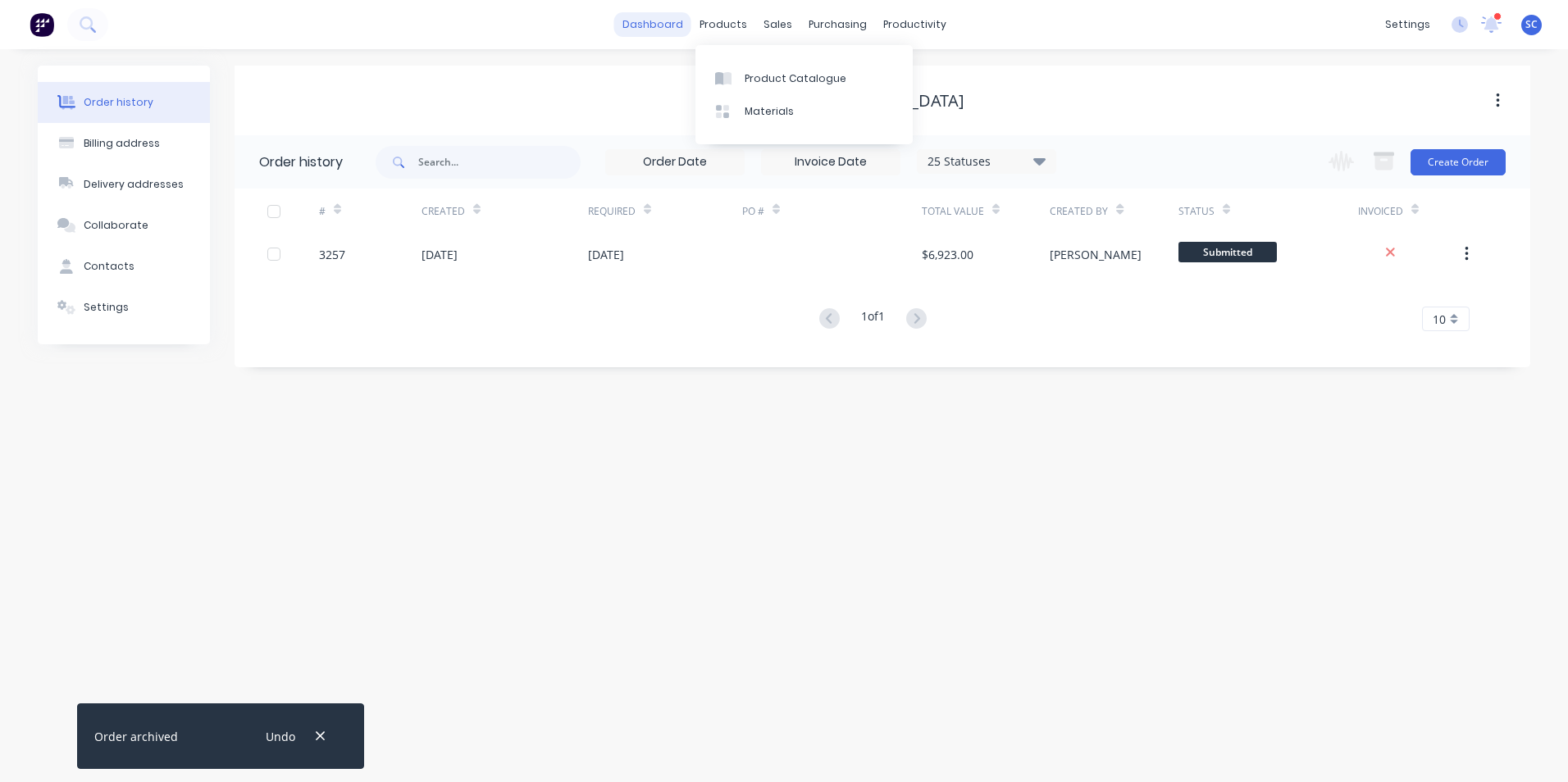
click at [673, 27] on link "dashboard" at bounding box center [653, 24] width 77 height 24
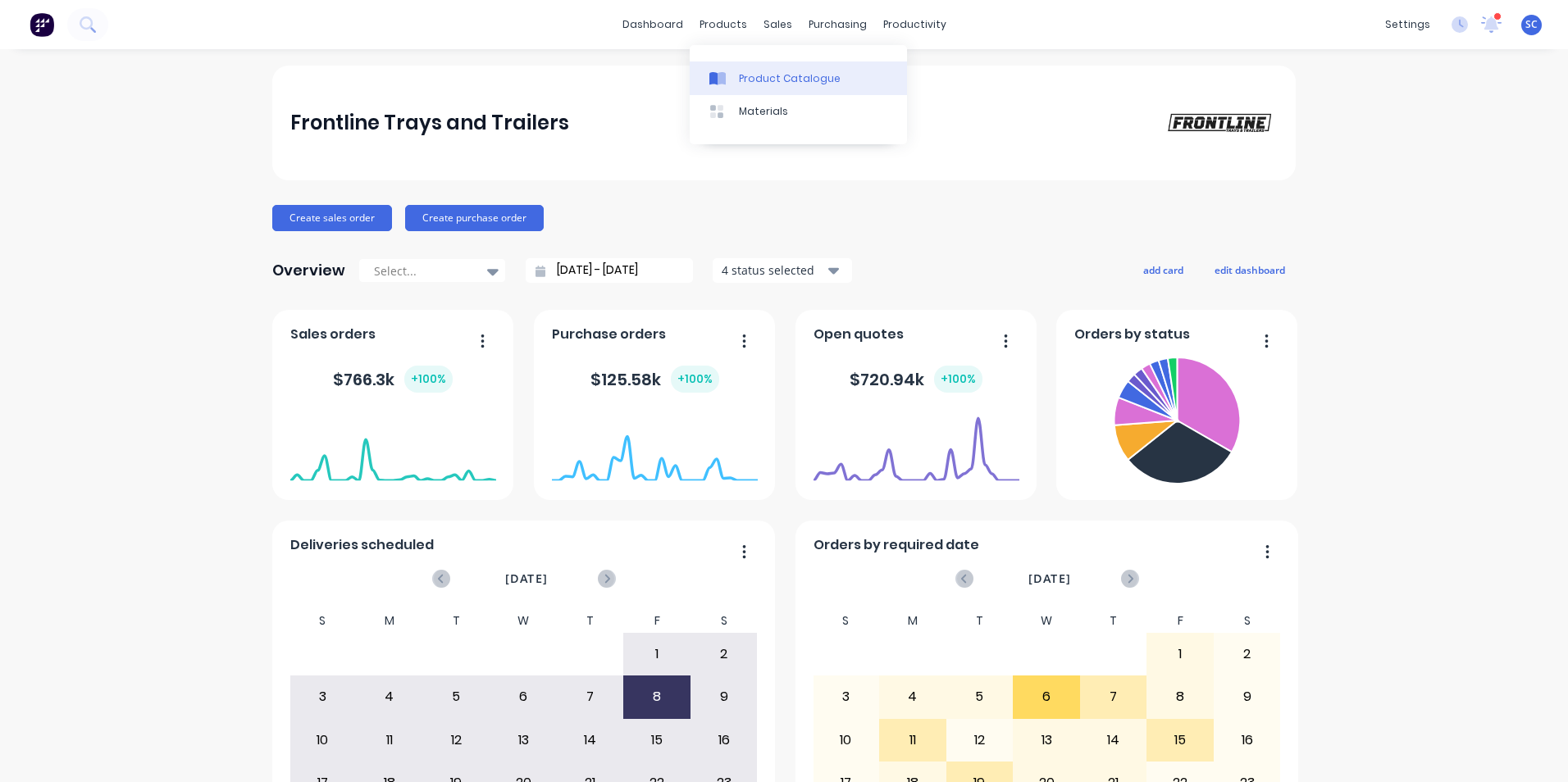
click at [739, 85] on div "Product Catalogue" at bounding box center [790, 79] width 102 height 15
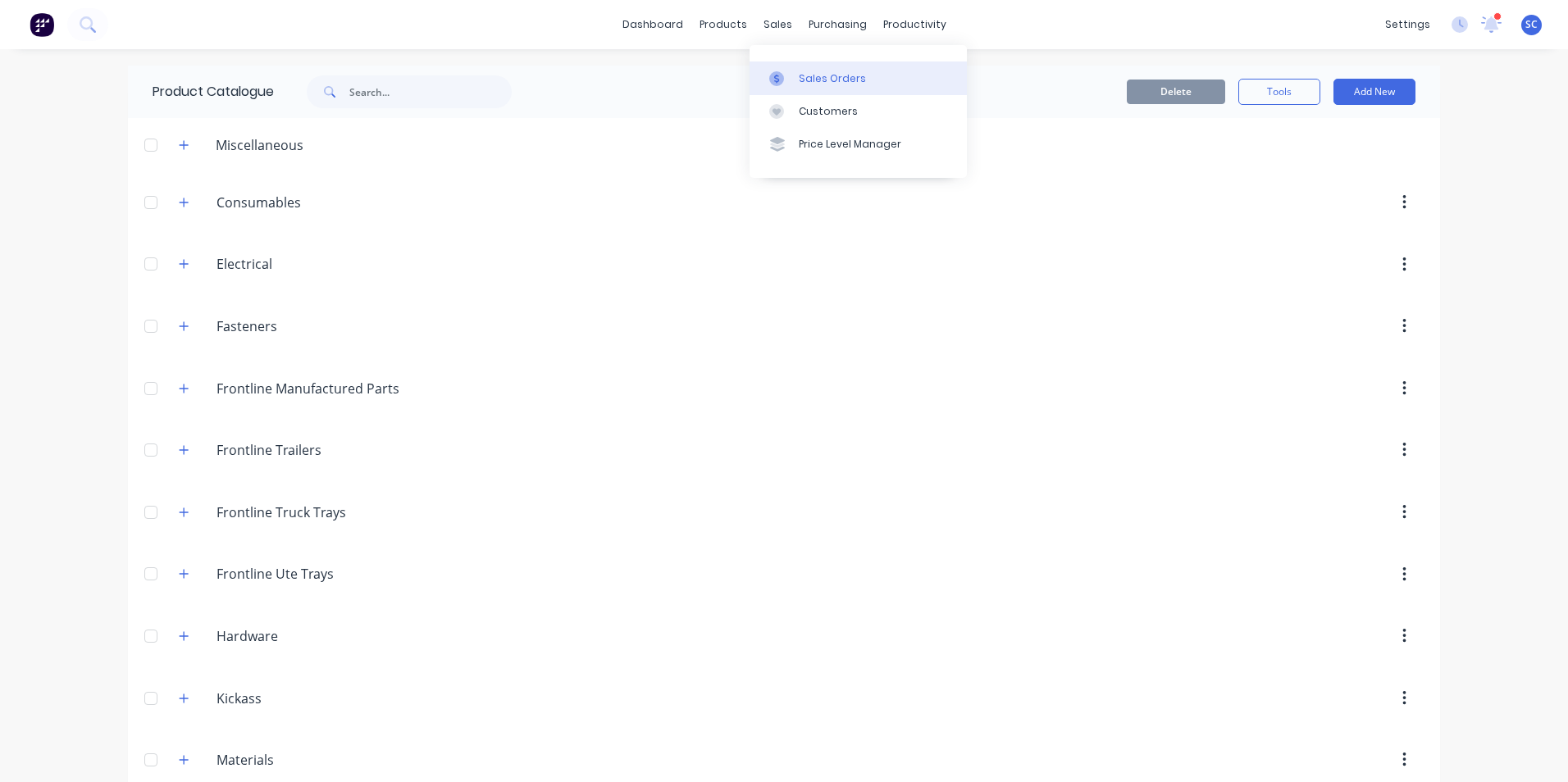
click at [780, 87] on link "Sales Orders" at bounding box center [858, 78] width 218 height 33
